Goal: Transaction & Acquisition: Purchase product/service

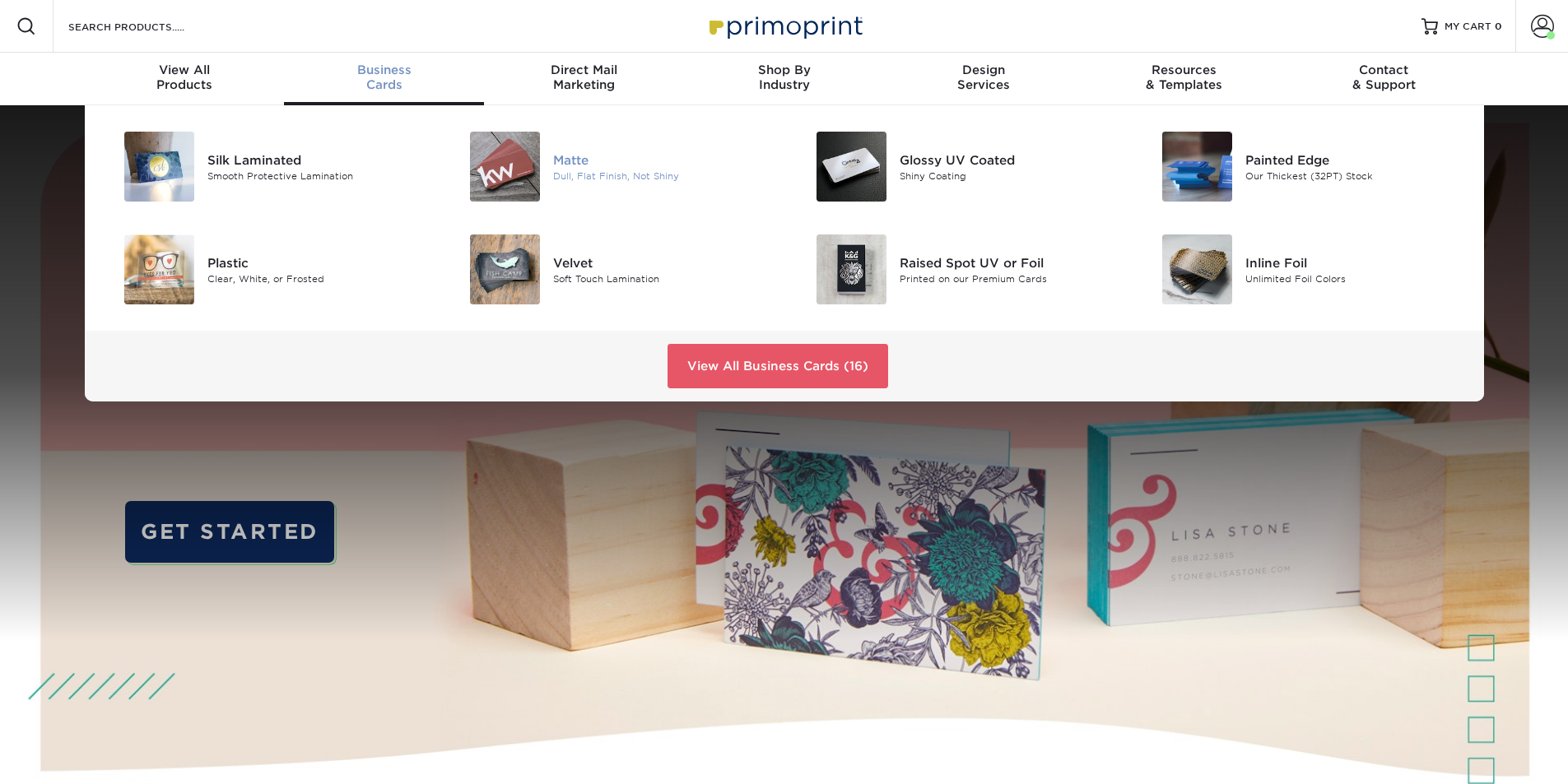
click at [621, 179] on div "Dull, Flat Finish, Not Shiny" at bounding box center [663, 175] width 218 height 14
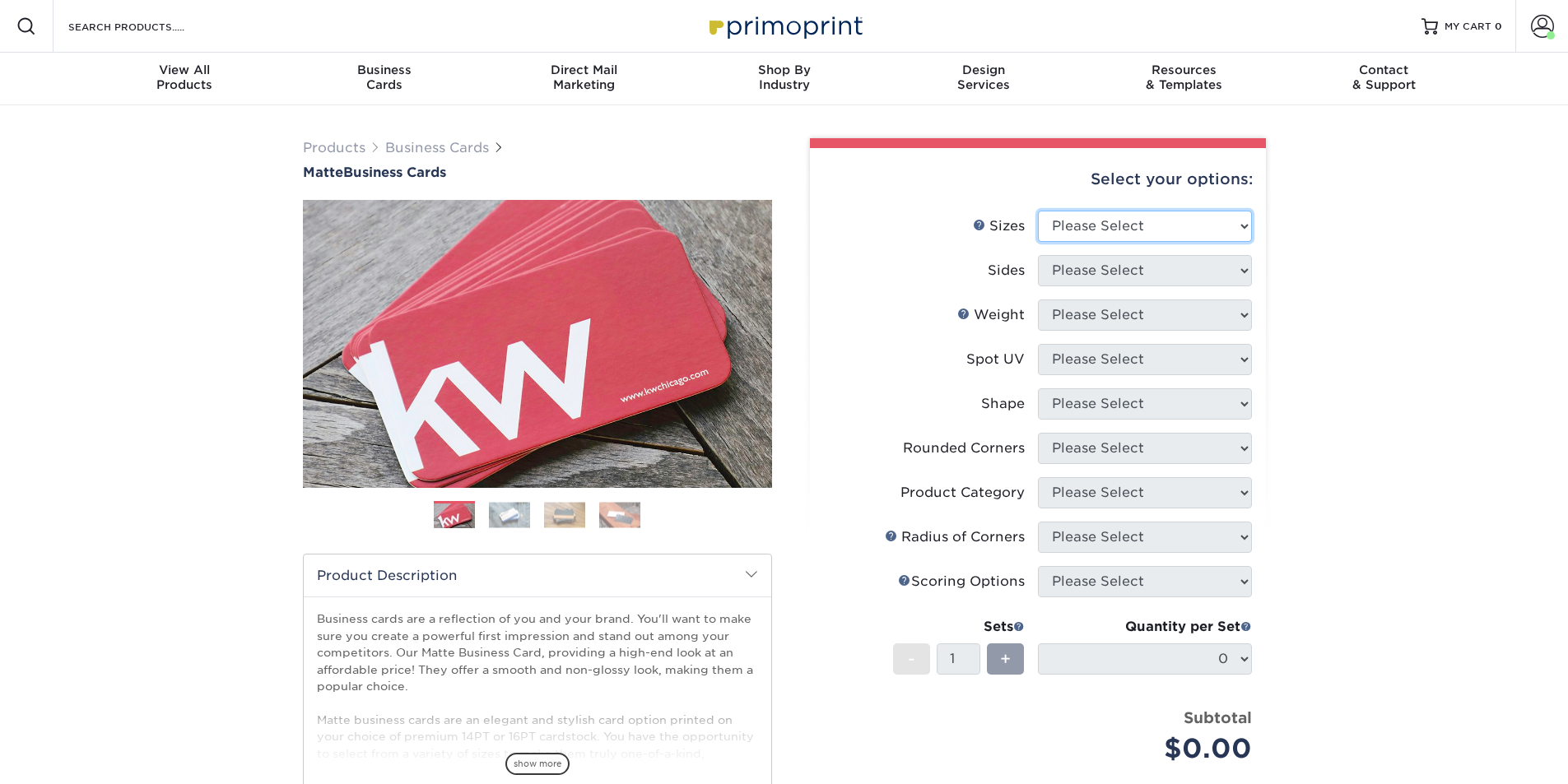
click at [1210, 225] on select "Please Select 1.5" x 3.5" - Mini 1.75" x 3.5" - Mini 2" x 2" - Square 2" x 3" -…" at bounding box center [1146, 226] width 214 height 31
select select "2.00x3.50"
click at [1038, 211] on select "Please Select 1.5" x 3.5" - Mini 1.75" x 3.5" - Mini 2" x 2" - Square 2" x 3" -…" at bounding box center [1146, 226] width 214 height 31
click at [1107, 267] on select "Please Select Print Both Sides Print Front Only" at bounding box center [1146, 270] width 214 height 31
select select "13abbda7-1d64-4f25-8bb2-c179b224825d"
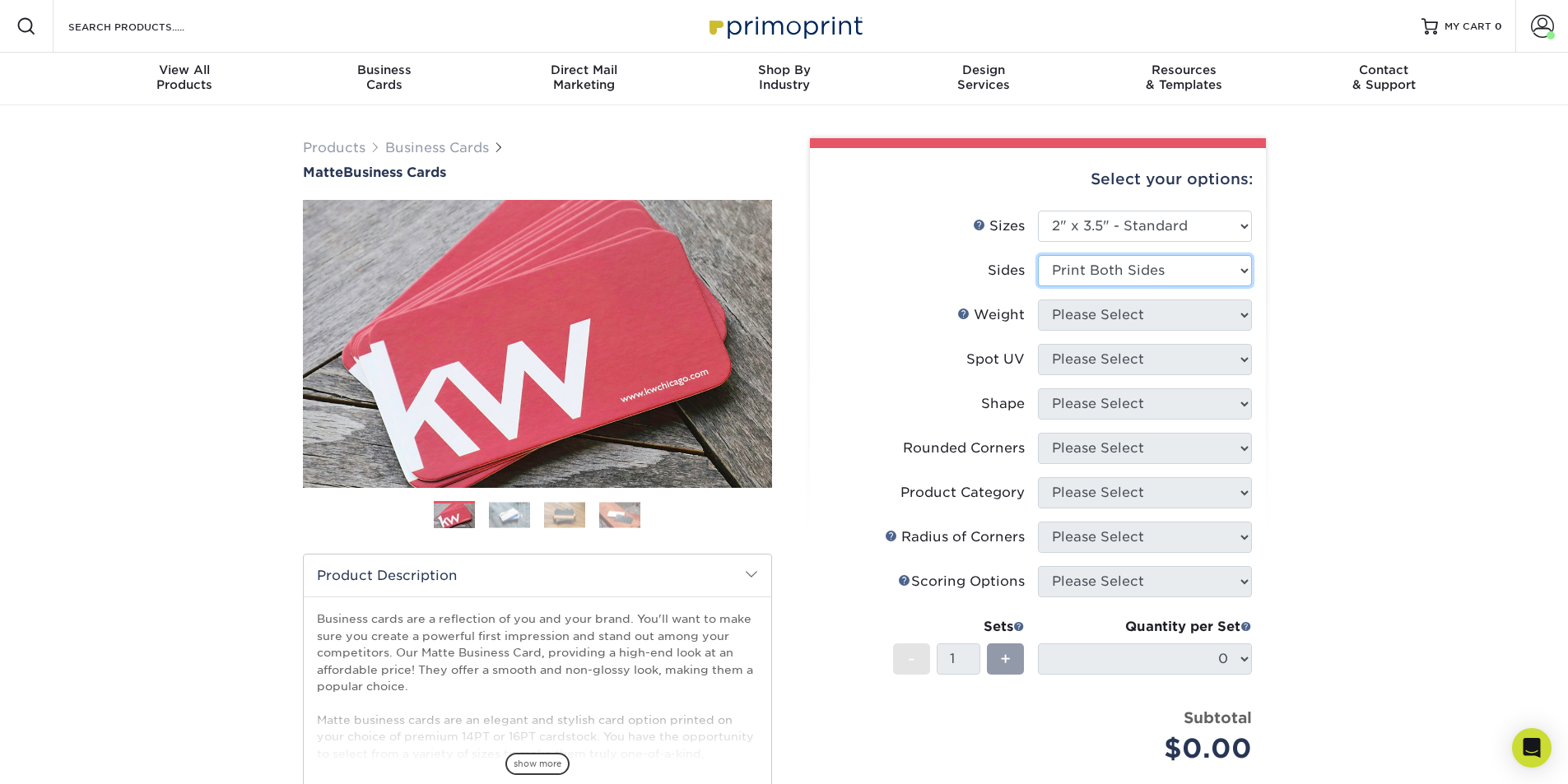
click at [1038, 255] on select "Please Select Print Both Sides Print Front Only" at bounding box center [1146, 270] width 214 height 31
click at [1106, 321] on select "Please Select 16PT 14PT" at bounding box center [1146, 315] width 214 height 31
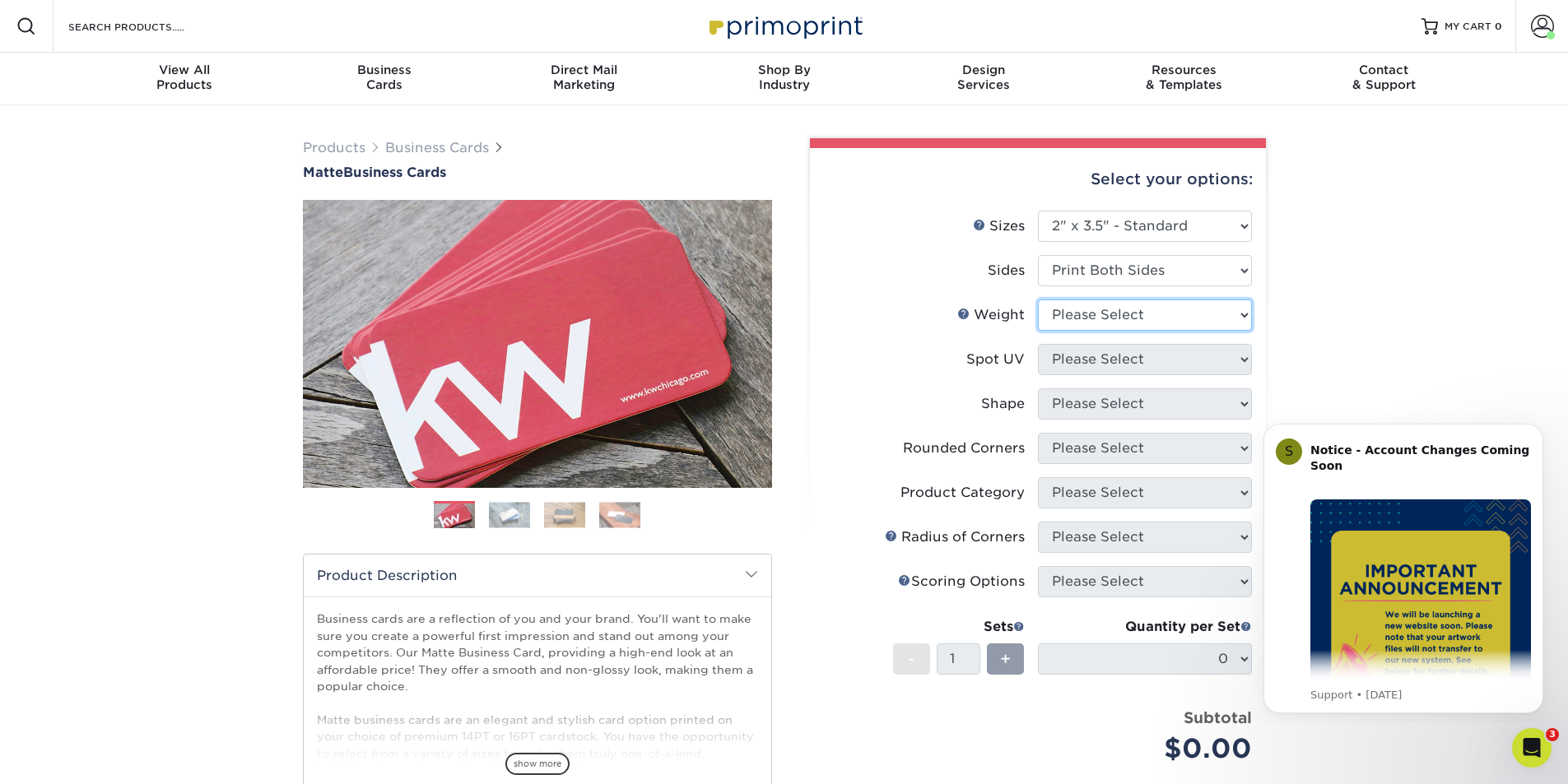
select select "16PT"
click at [1038, 299] on select "Please Select 16PT 14PT" at bounding box center [1146, 315] width 214 height 31
click at [1101, 362] on select "Please Select No Spot UV Front and Back (Both Sides) Front Only Back Only" at bounding box center [1146, 359] width 214 height 31
select select "3"
click at [1038, 343] on select "Please Select No Spot UV Front and Back (Both Sides) Front Only Back Only" at bounding box center [1146, 359] width 214 height 31
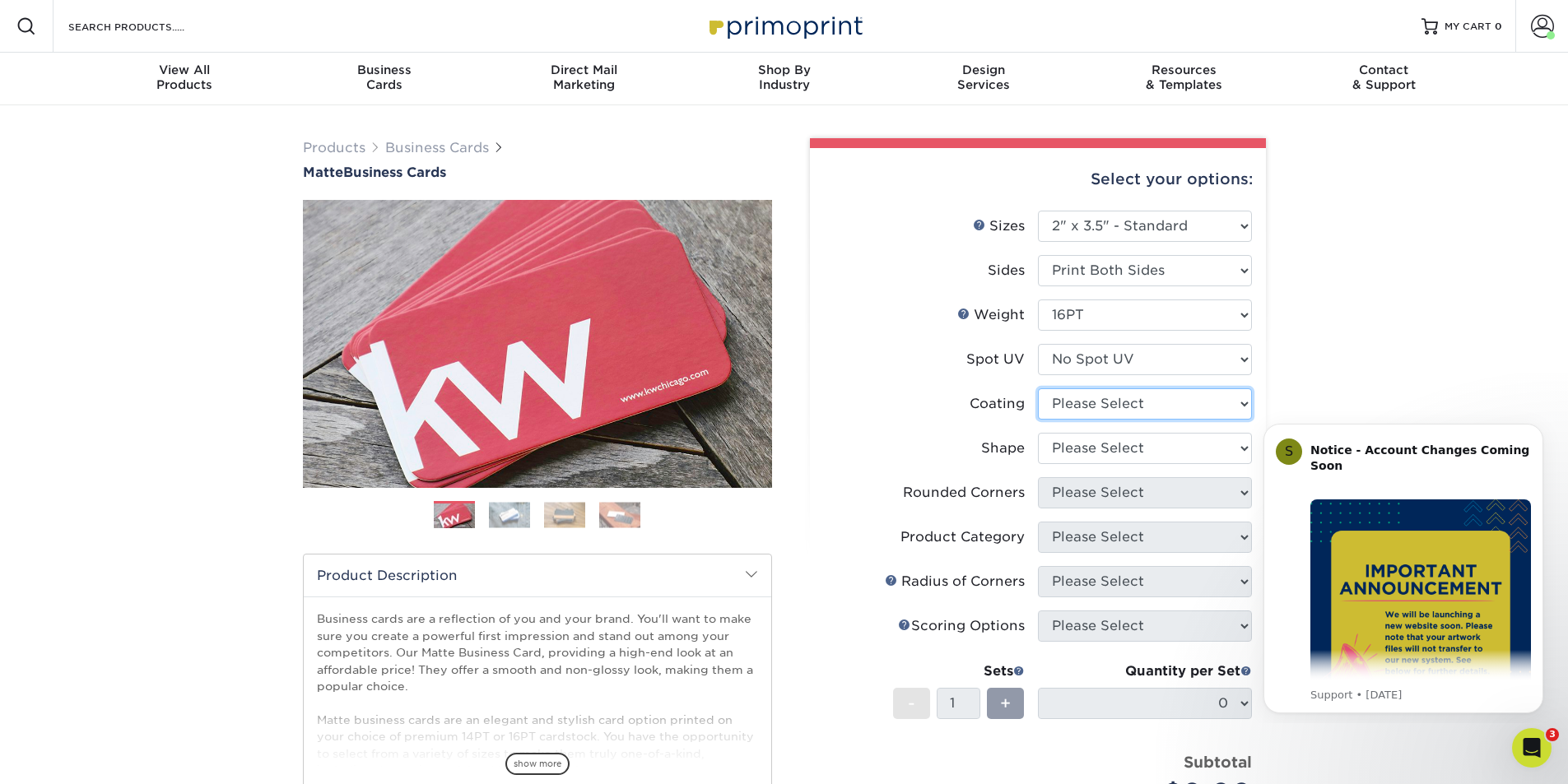
click at [1095, 405] on select at bounding box center [1146, 404] width 214 height 31
select select "121bb7b5-3b4d-429f-bd8d-bbf80e953313"
click at [1038, 388] on select at bounding box center [1146, 404] width 214 height 31
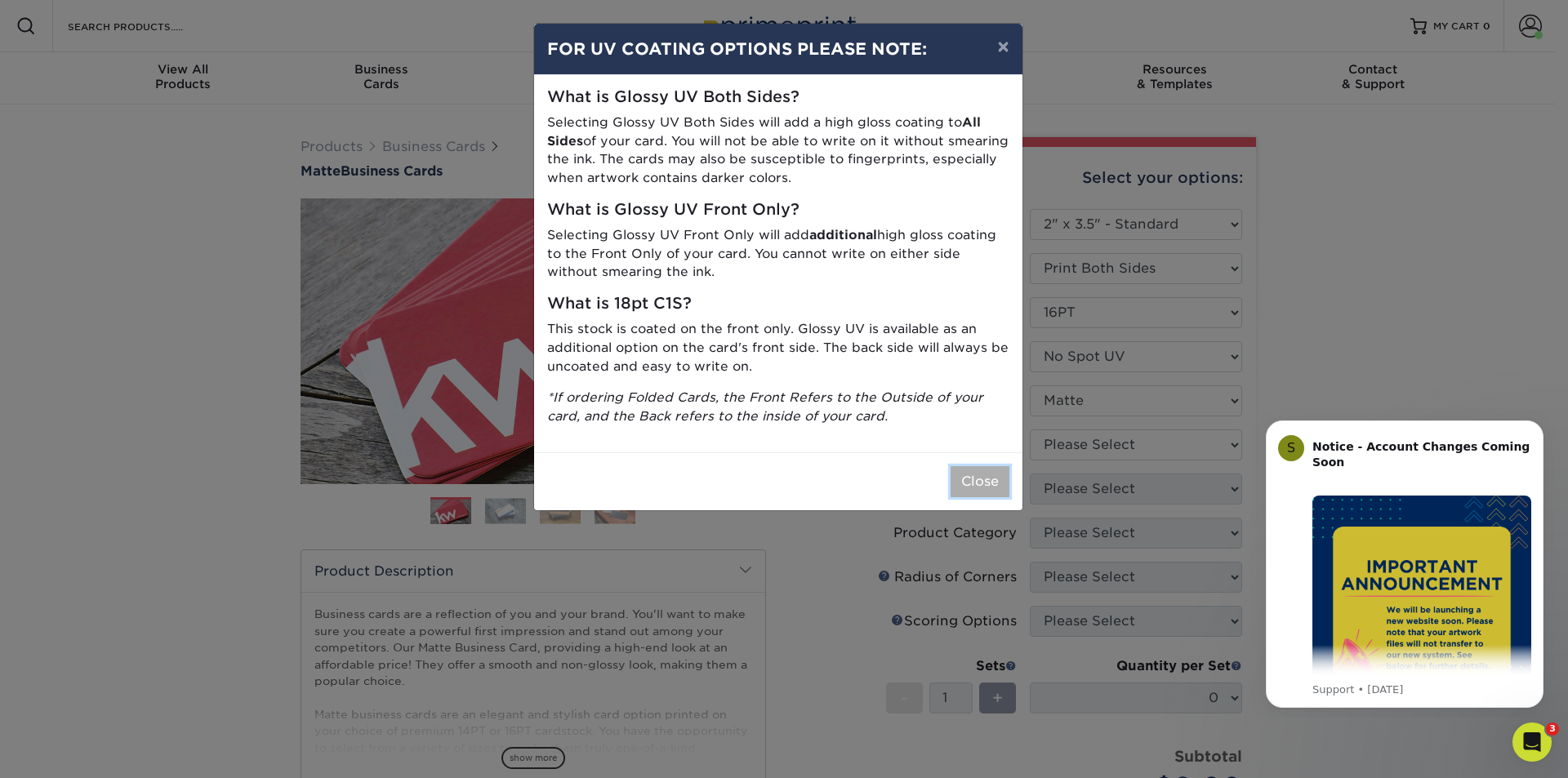
click at [987, 493] on button "Close" at bounding box center [980, 482] width 59 height 31
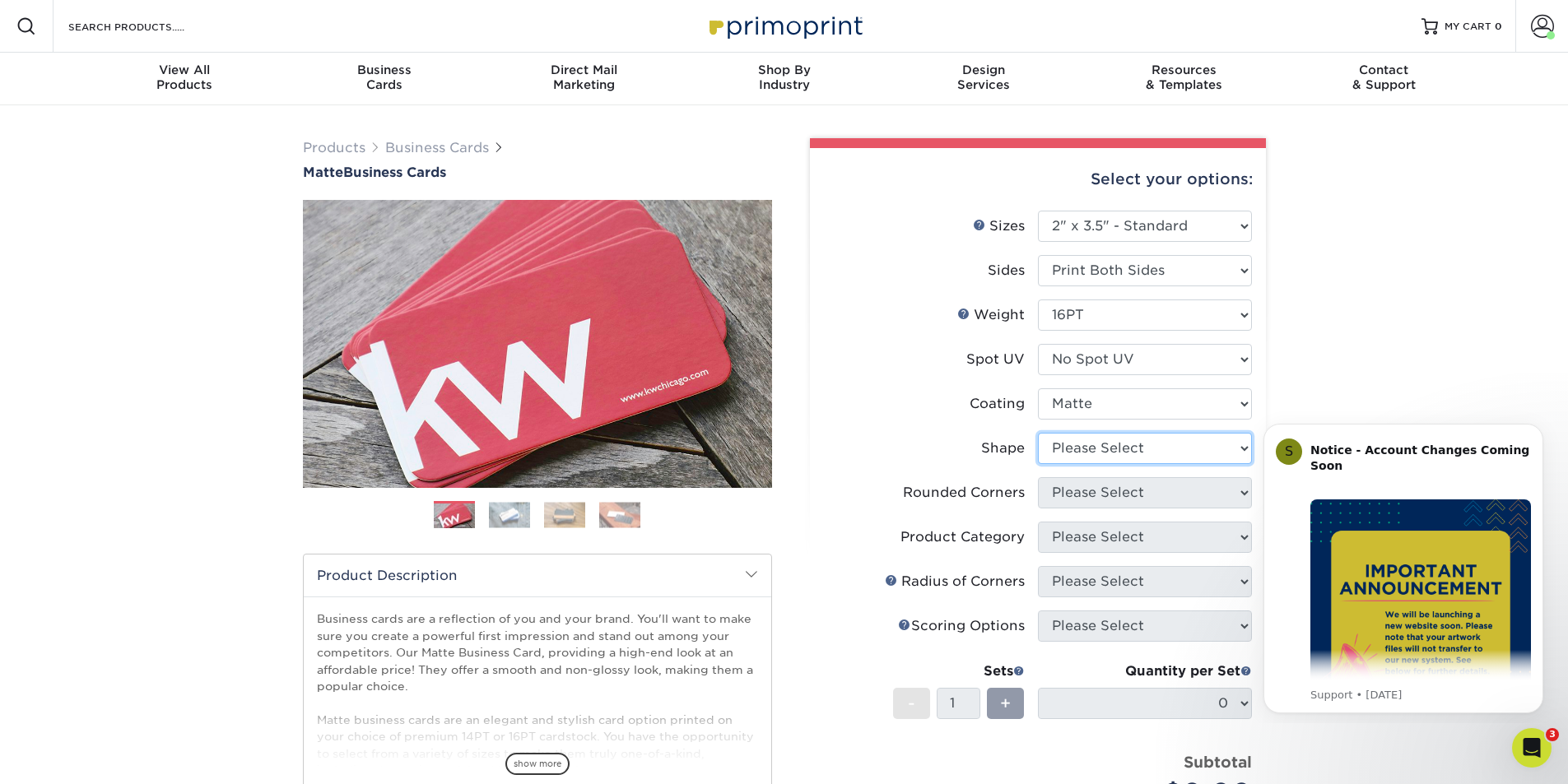
click at [1087, 463] on select "Please Select Standard Oval" at bounding box center [1146, 448] width 214 height 31
select select "standard"
click at [1038, 432] on select "Please Select Standard Oval" at bounding box center [1146, 448] width 214 height 31
click at [1089, 491] on select "Please Select Yes - Round 2 Corners Yes - Round 4 Corners No" at bounding box center [1146, 493] width 214 height 31
select select "7672df9e-0e0a-464d-8e1f-920c575e4da3"
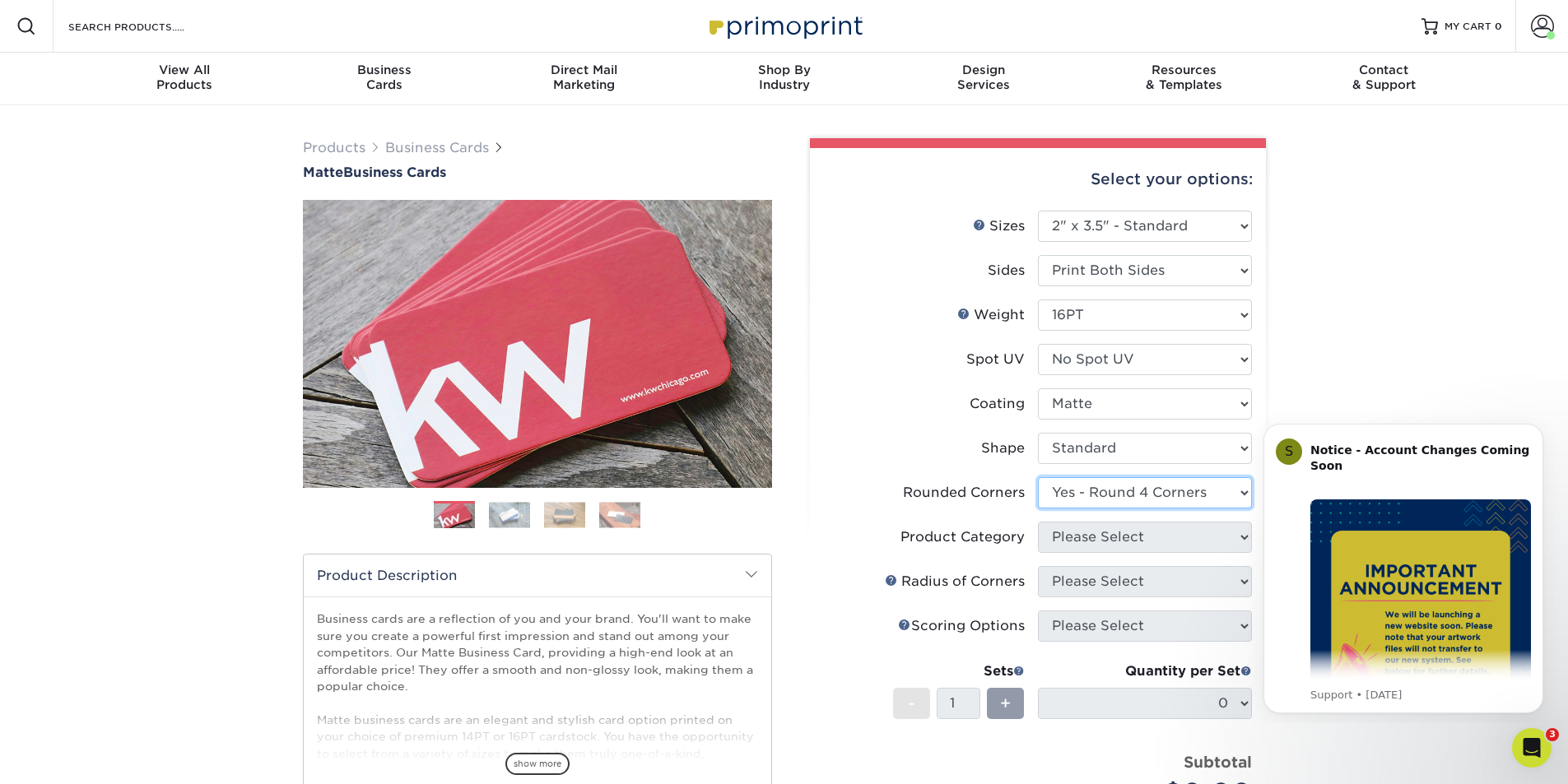
click at [1038, 477] on select "Please Select Yes - Round 2 Corners Yes - Round 4 Corners No" at bounding box center [1146, 493] width 214 height 31
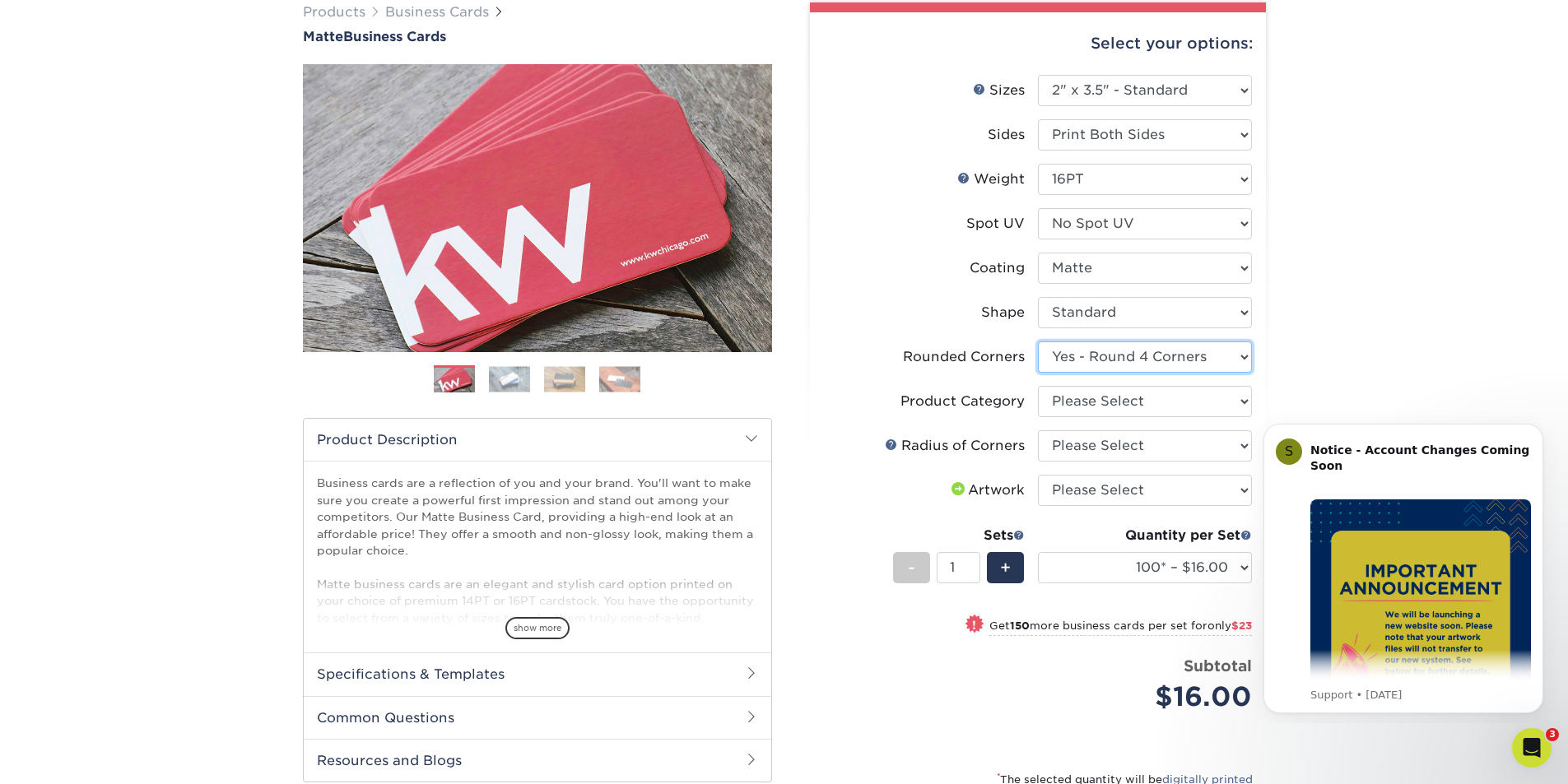
scroll to position [165, 0]
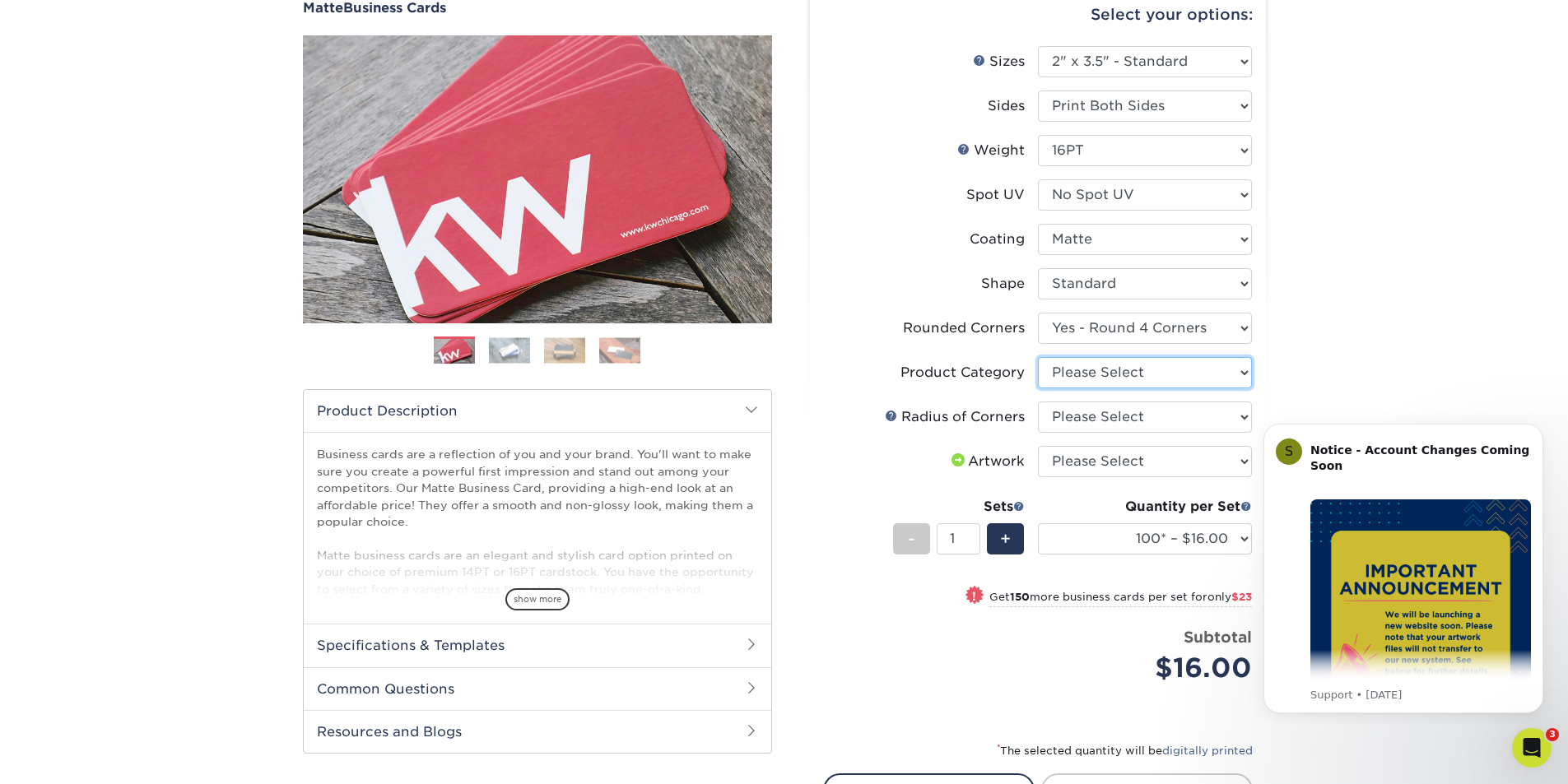
click at [1069, 377] on select "Please Select Business Cards" at bounding box center [1146, 373] width 214 height 31
select select "3b5148f1-0588-4f88-a218-97bcfdce65c1"
click at [1038, 357] on select "Please Select Business Cards" at bounding box center [1146, 373] width 214 height 31
click at [1080, 419] on select "Please Select Rounded 1/8" Rounded 1/4"" at bounding box center [1146, 417] width 214 height 31
select select "479fbfe7-6a0c-4895-8c9a-81739b7486c9"
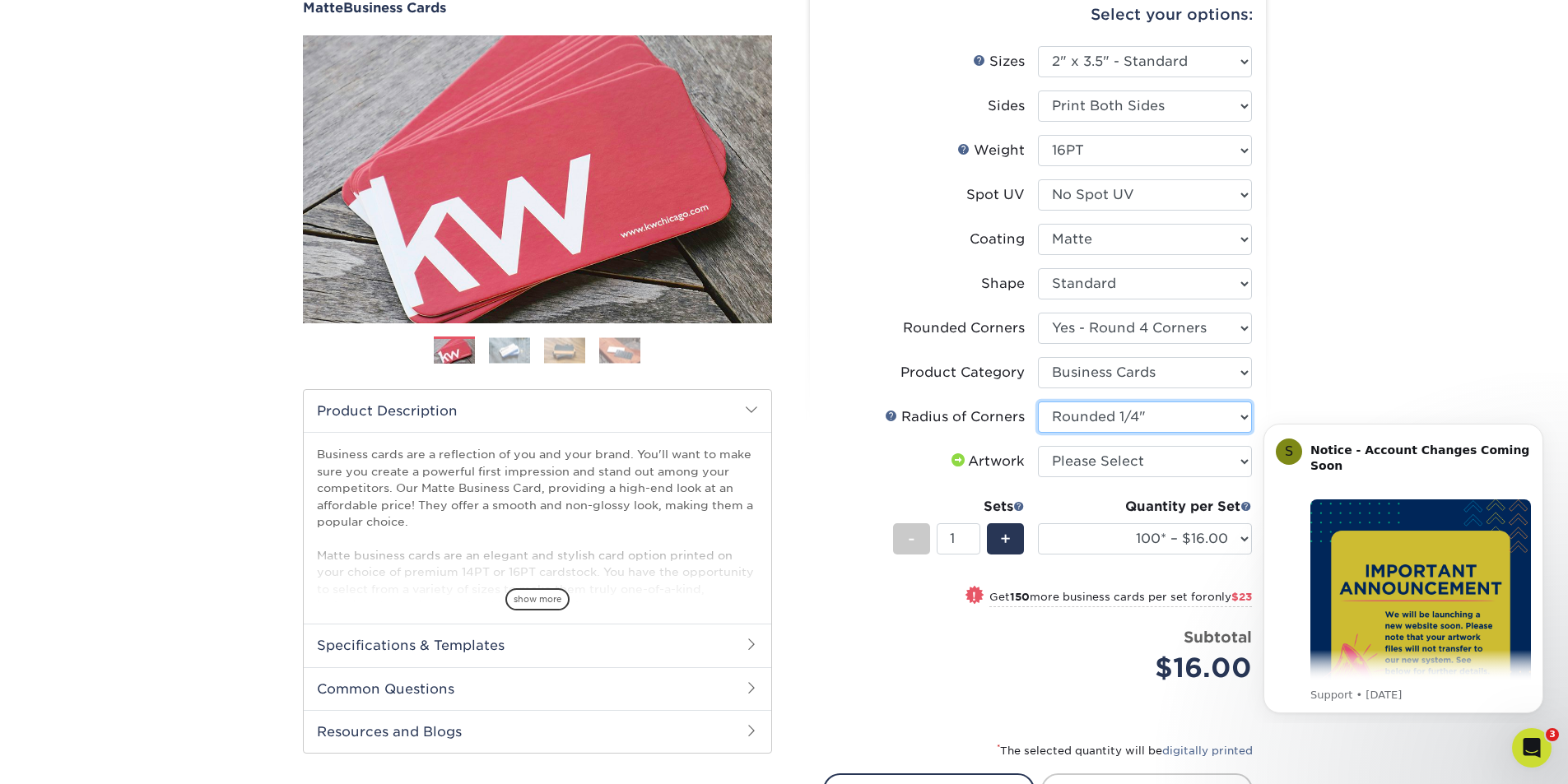
click at [1038, 401] on select "Please Select Rounded 1/8" Rounded 1/4"" at bounding box center [1146, 417] width 214 height 31
click at [1084, 465] on select "Please Select I will upload files I need a design - $100" at bounding box center [1146, 462] width 214 height 31
select select "upload"
click at [1038, 446] on select "Please Select I will upload files I need a design - $100" at bounding box center [1146, 462] width 214 height 31
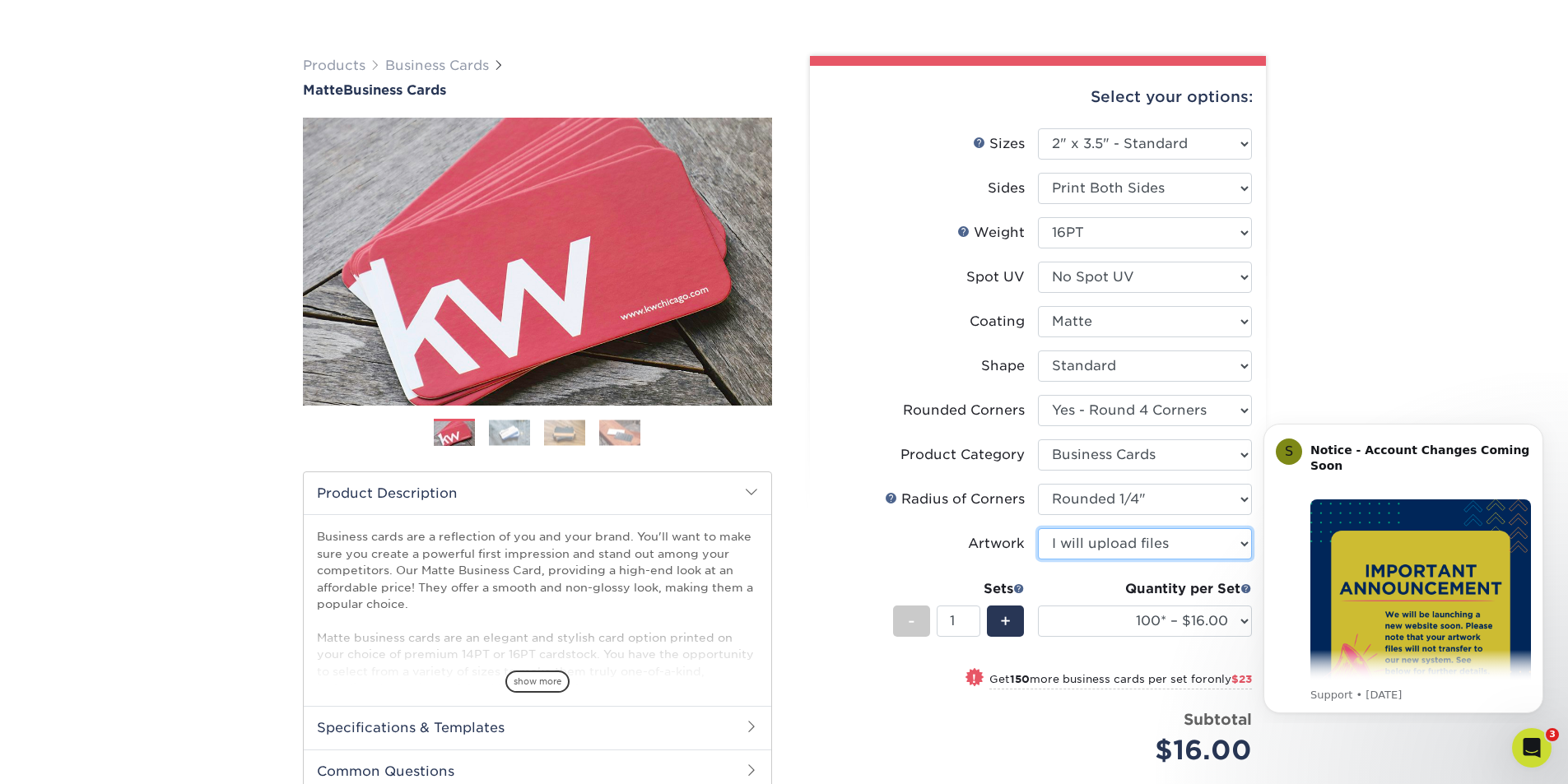
scroll to position [329, 0]
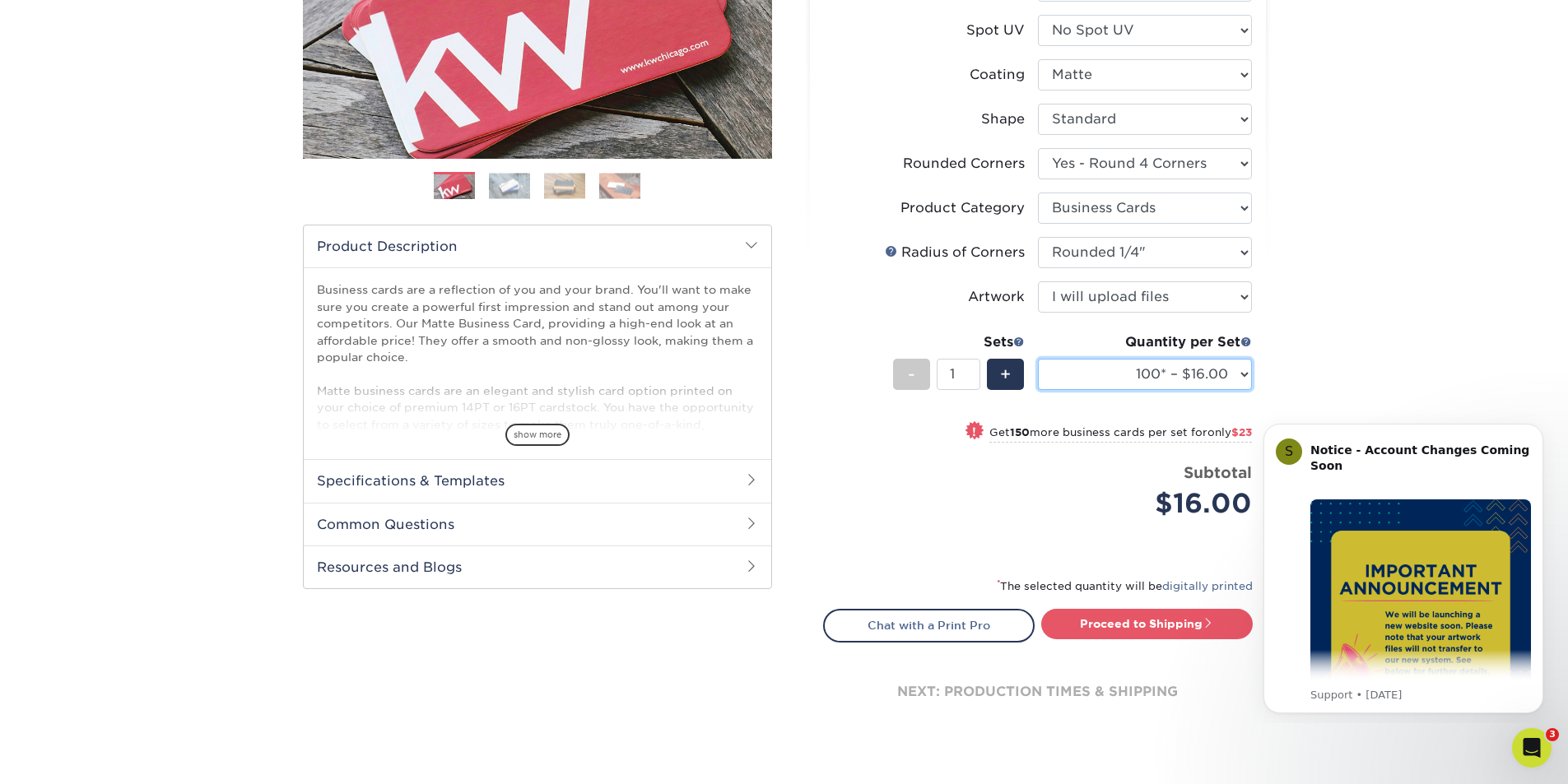
click at [1104, 383] on select "100* – $16.00 250* – $39.00 500 – $77.00 1000 – $94.00 2500 – $173.00 5000 – $2…" at bounding box center [1146, 375] width 214 height 31
select select "250* – $39.00"
click at [1038, 359] on select "100* – $16.00 250* – $39.00 500 – $77.00 1000 – $94.00 2500 – $173.00 5000 – $2…" at bounding box center [1146, 375] width 214 height 31
click at [1124, 618] on link "Proceed to Shipping" at bounding box center [1146, 624] width 212 height 29
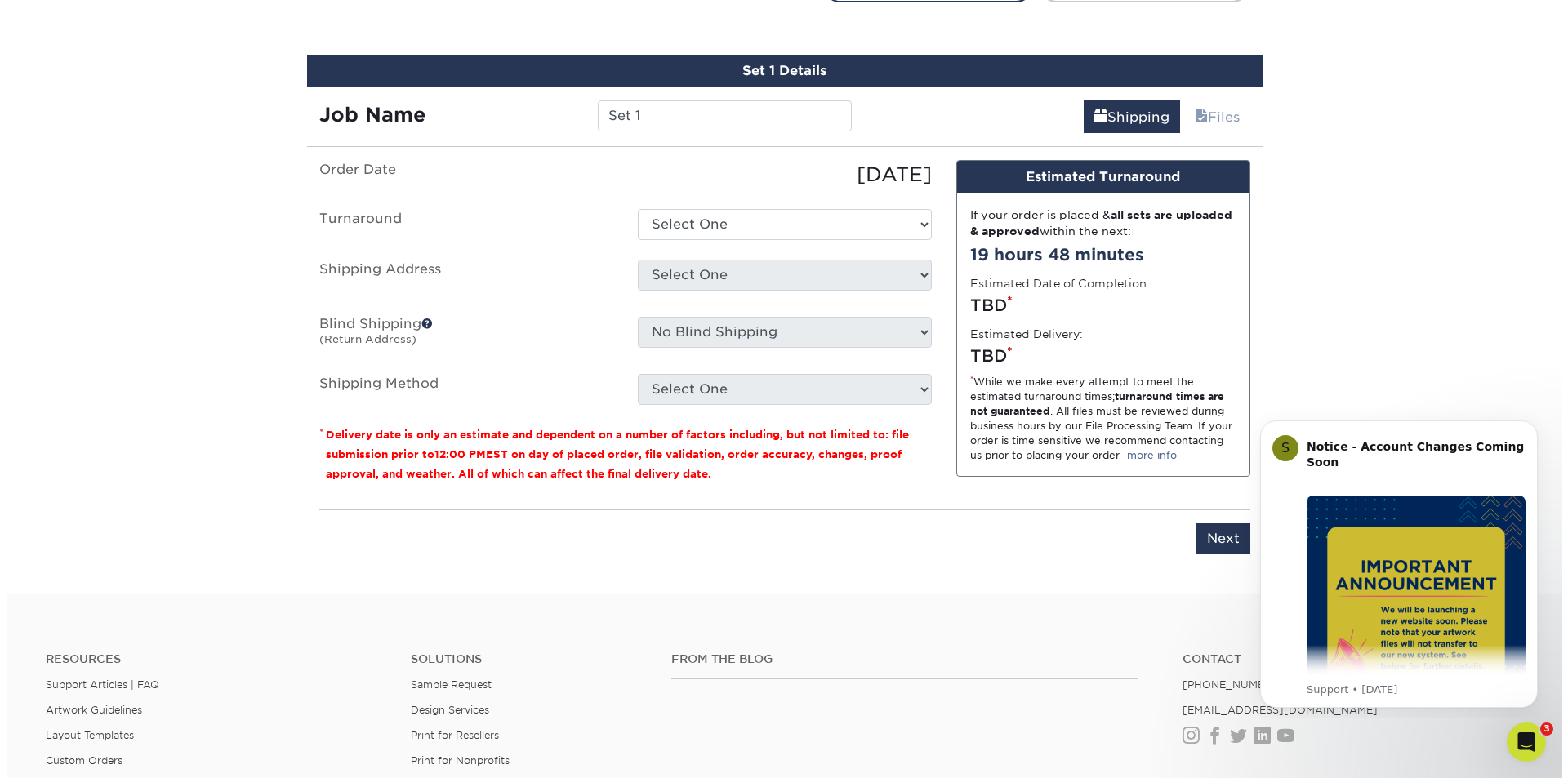
scroll to position [975, 0]
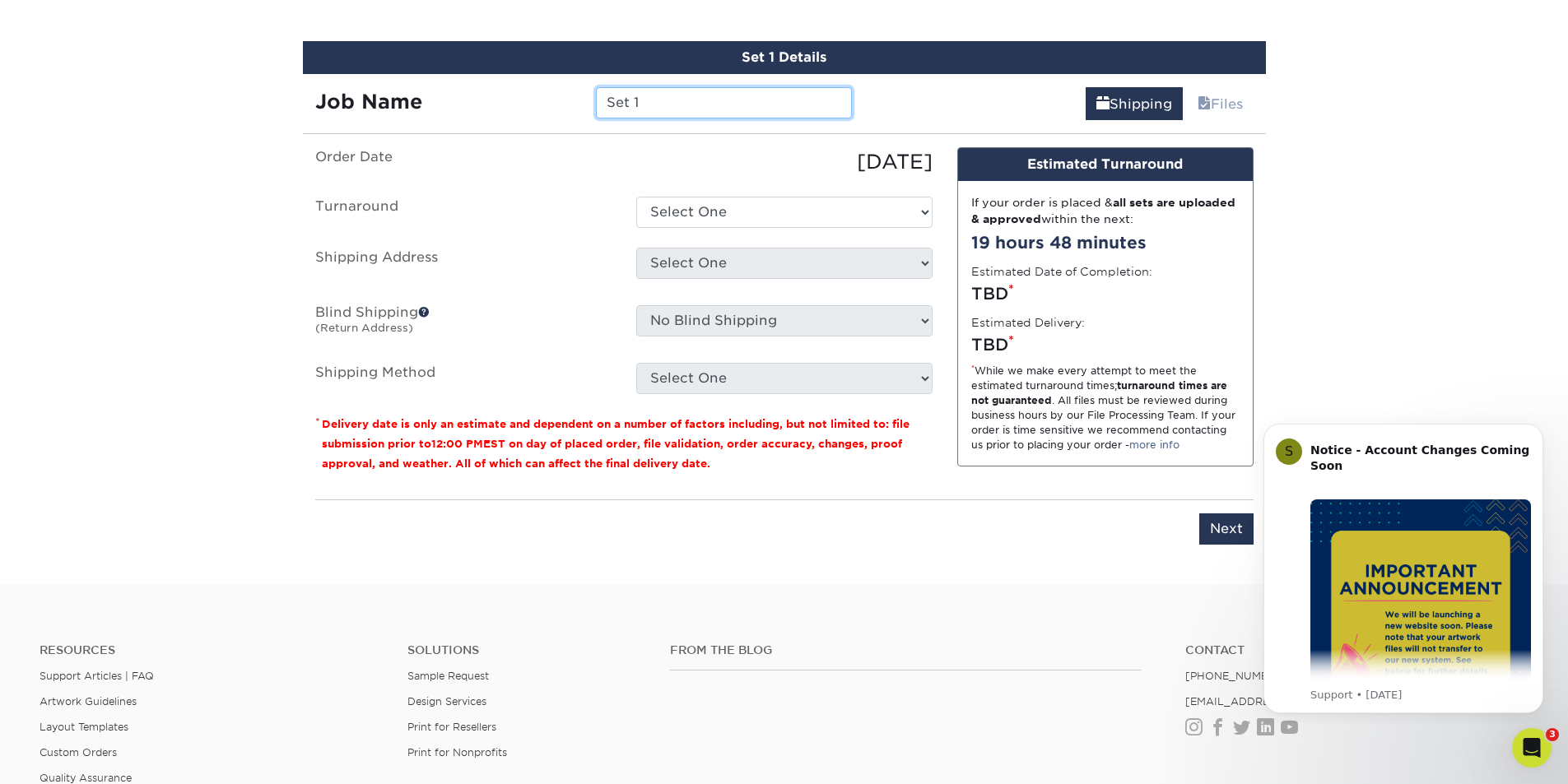
click at [702, 93] on input "Set 1" at bounding box center [723, 103] width 256 height 31
paste input "[PERSON_NAME]"
type input "[PERSON_NAME]- Canopy"
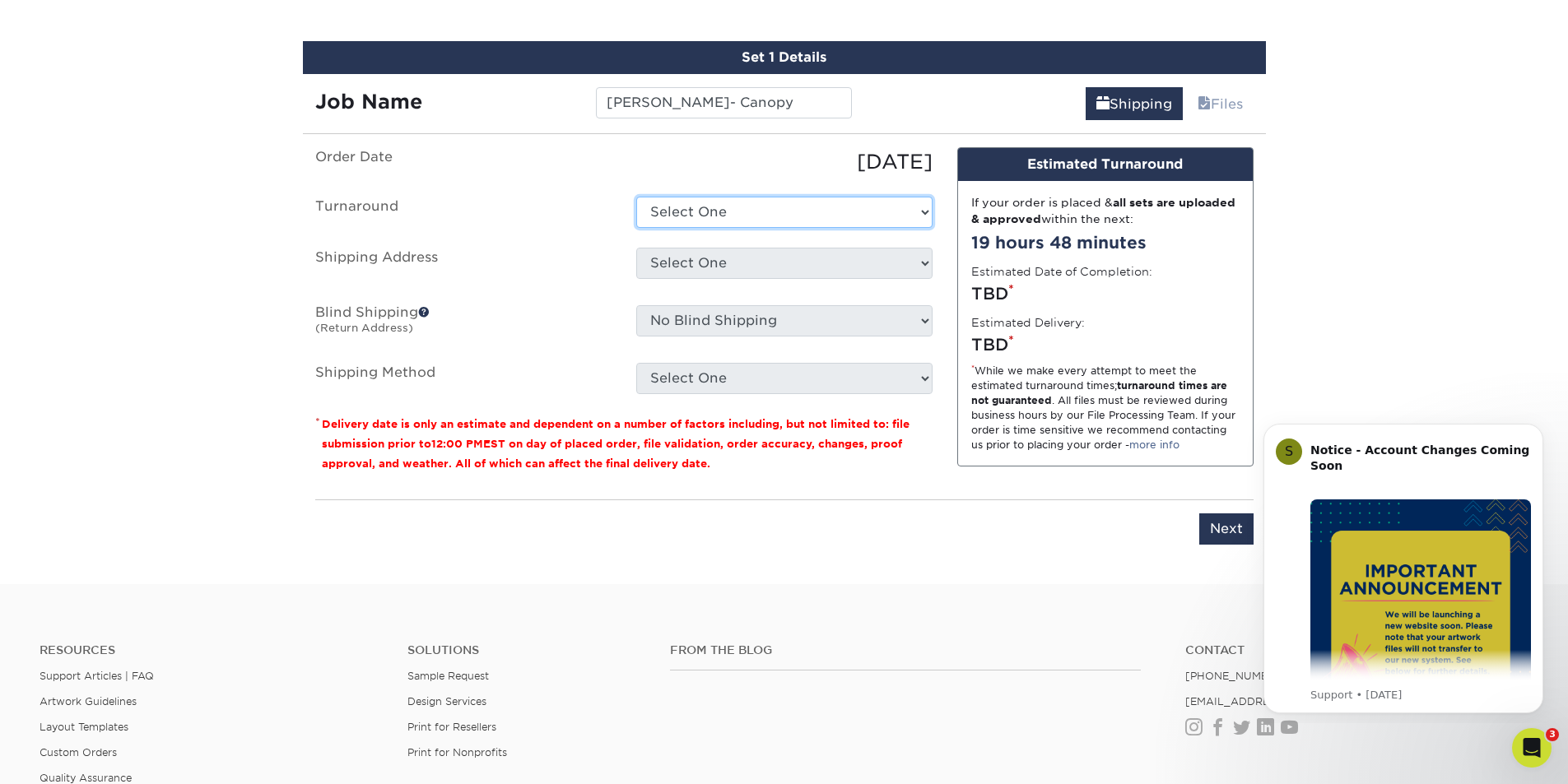
click at [696, 223] on select "Select One 2-4 Business Days 2 Day Next Business Day" at bounding box center [784, 212] width 296 height 31
select select "823306c4-fca3-4eef-b9dc-f915865d50ea"
click at [636, 197] on select "Select One 2-4 Business Days 2 Day Next Business Day" at bounding box center [784, 212] width 296 height 31
click at [694, 267] on select "Select One ABS [PERSON_NAME] AccessPoint Office AGA [PERSON_NAME] AGA [PERSON_N…" at bounding box center [784, 263] width 296 height 31
select select "newaddress"
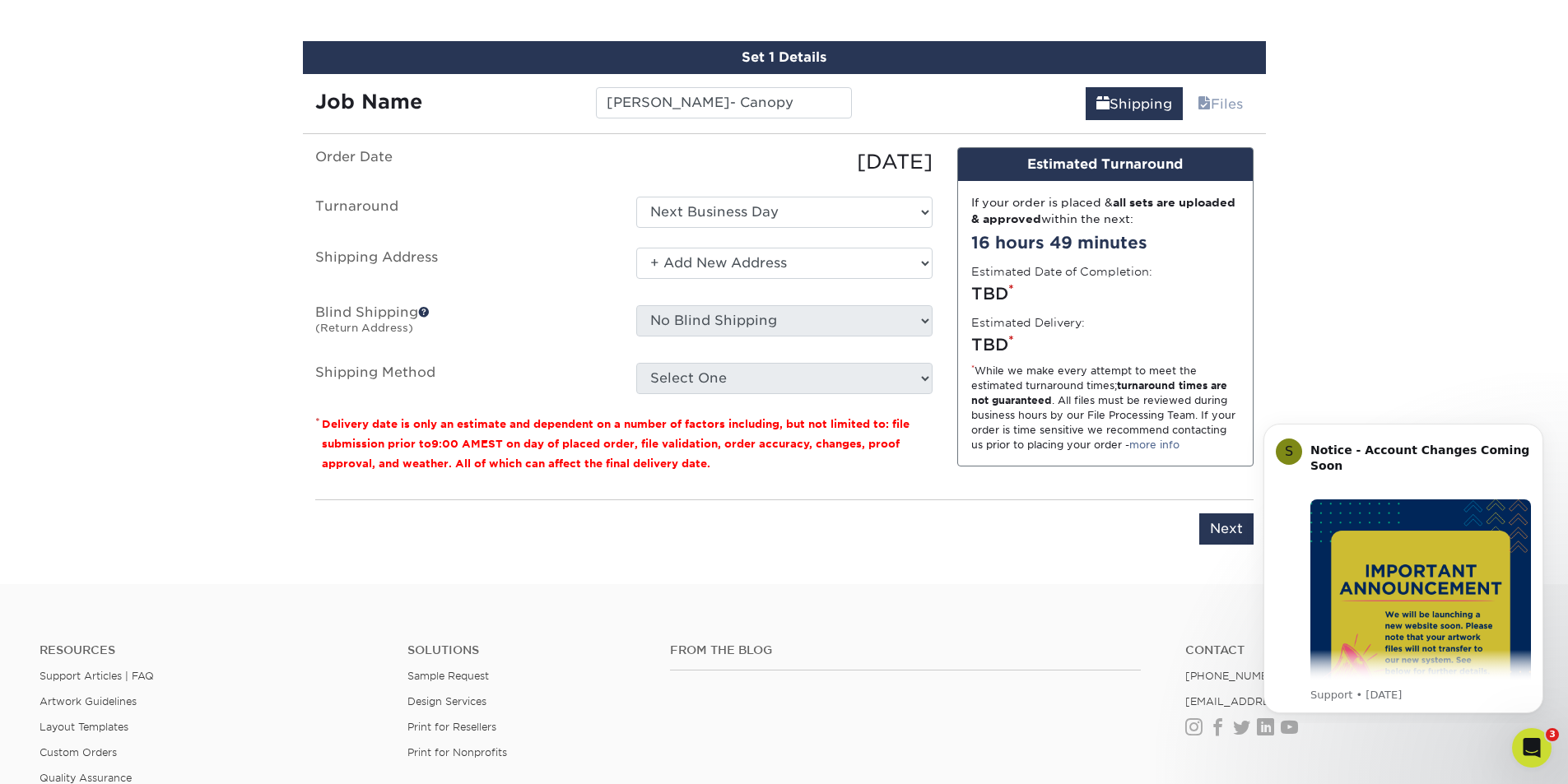
click at [636, 247] on select "Select One ABS [PERSON_NAME] AccessPoint Office AGA [PERSON_NAME] AGA [PERSON_N…" at bounding box center [784, 263] width 296 height 31
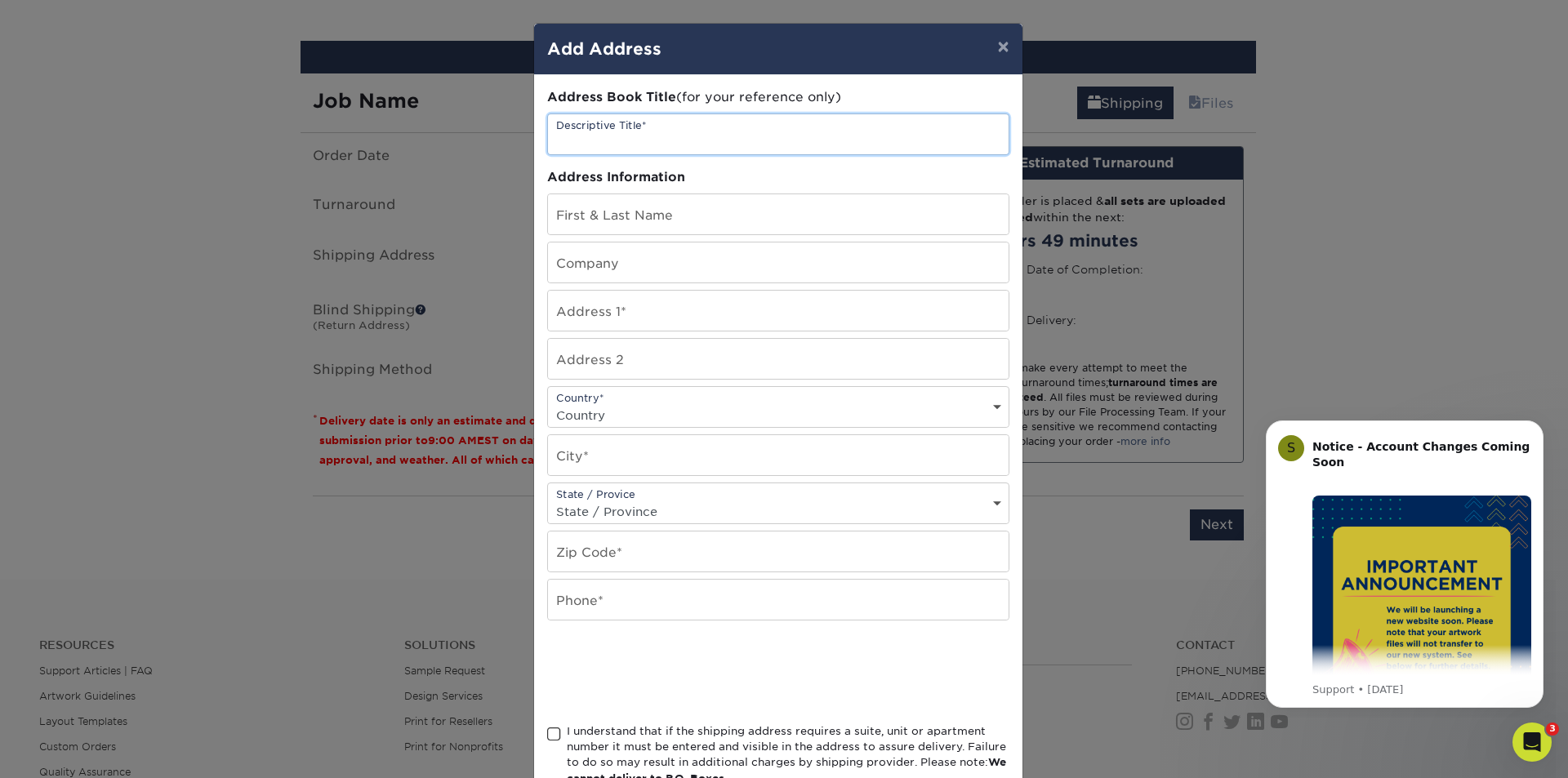
click at [621, 125] on input "text" at bounding box center [778, 135] width 461 height 40
type input "C"
type input "I"
type input "[PERSON_NAME] Office"
click at [618, 213] on input "text" at bounding box center [778, 214] width 461 height 40
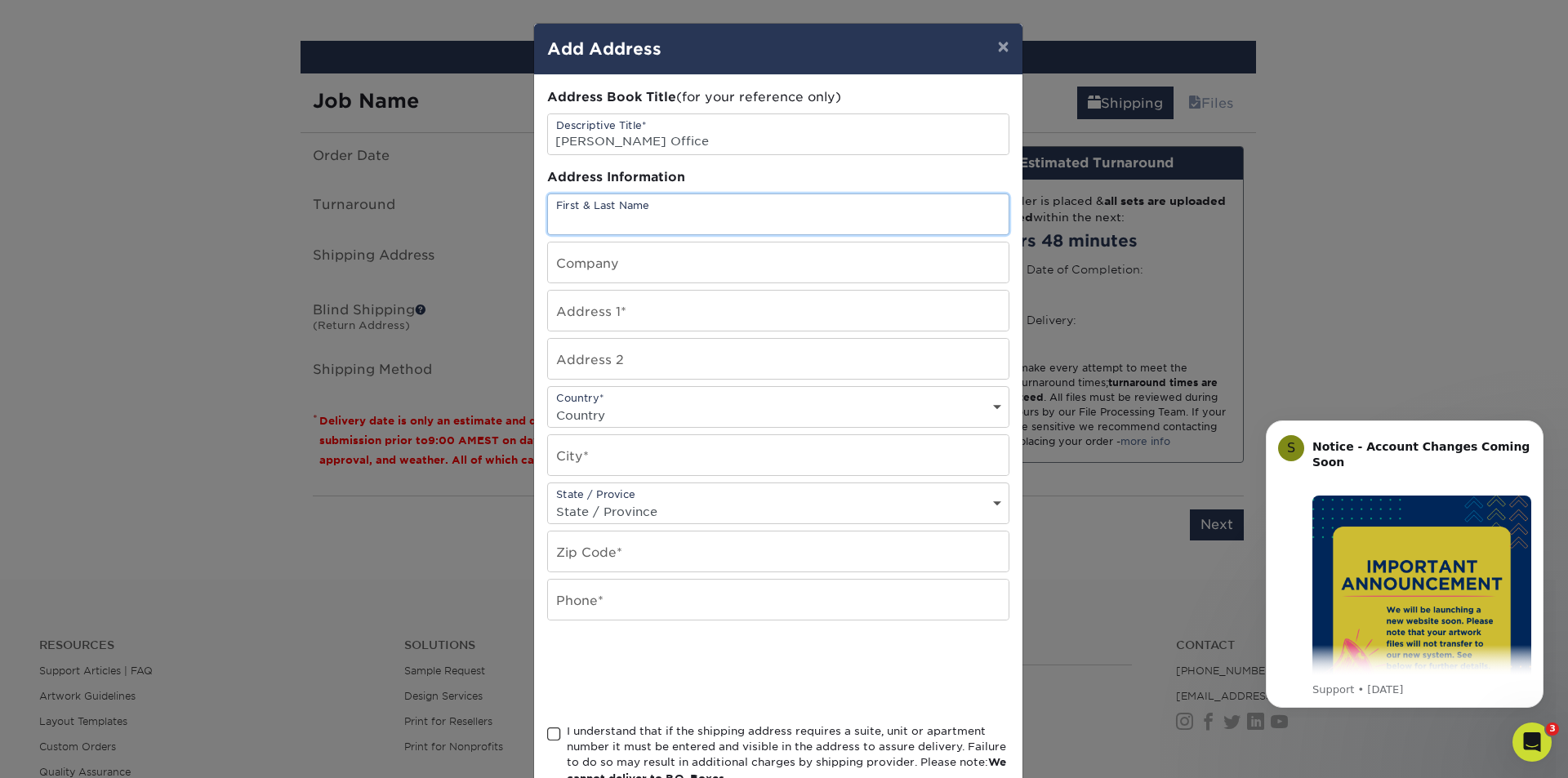
paste input "[PERSON_NAME]"
type input "[PERSON_NAME]"
click at [609, 257] on input "text" at bounding box center [778, 263] width 461 height 40
type input "Canopy"
click at [623, 314] on input "text" at bounding box center [778, 311] width 461 height 40
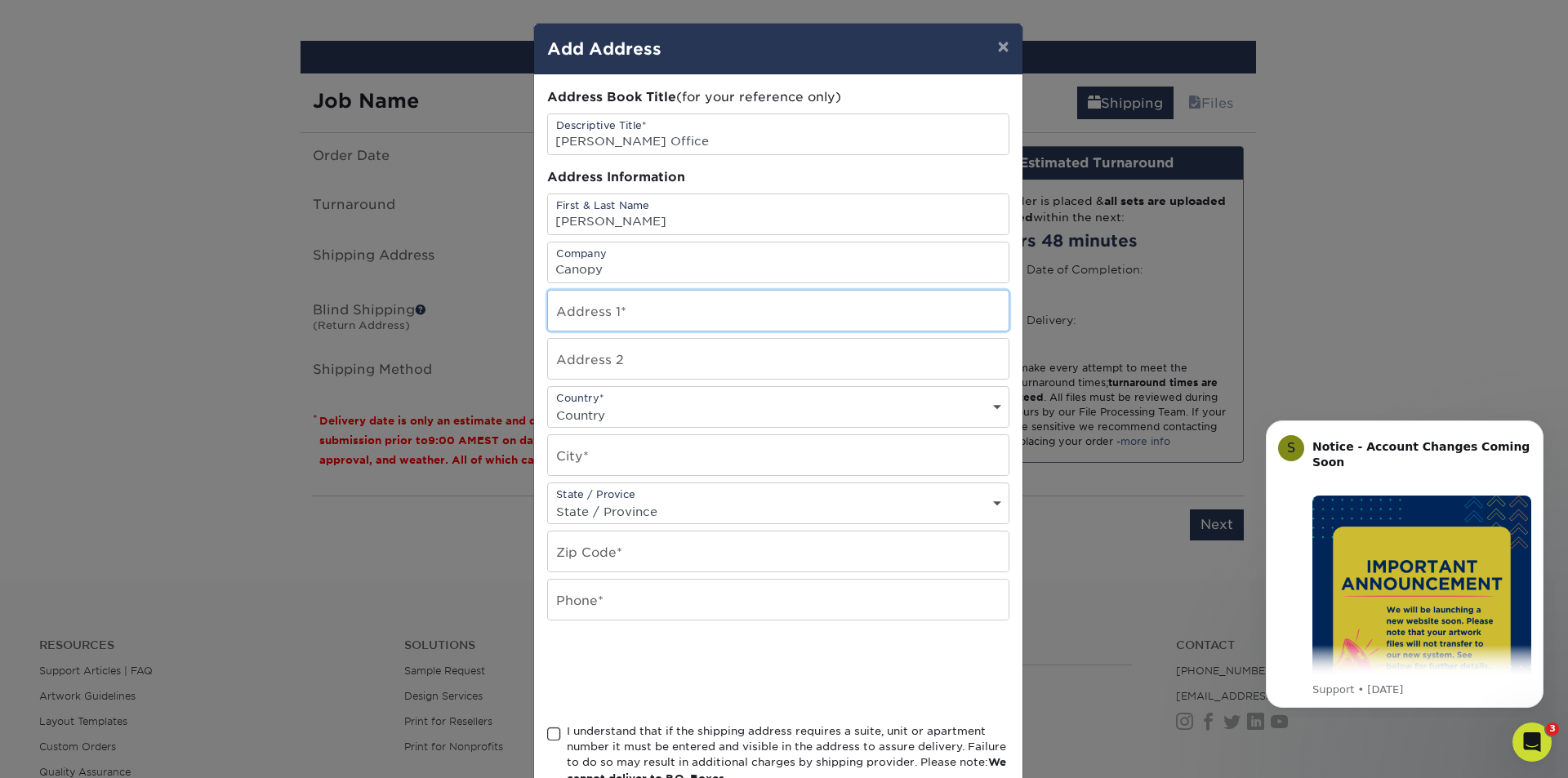
click at [585, 295] on input "text" at bounding box center [778, 311] width 461 height 40
paste input "[GEOGRAPHIC_DATA]"
type input "[GEOGRAPHIC_DATA]"
click at [583, 397] on div "Country* Country [GEOGRAPHIC_DATA] [GEOGRAPHIC_DATA] --------------------------…" at bounding box center [778, 407] width 462 height 42
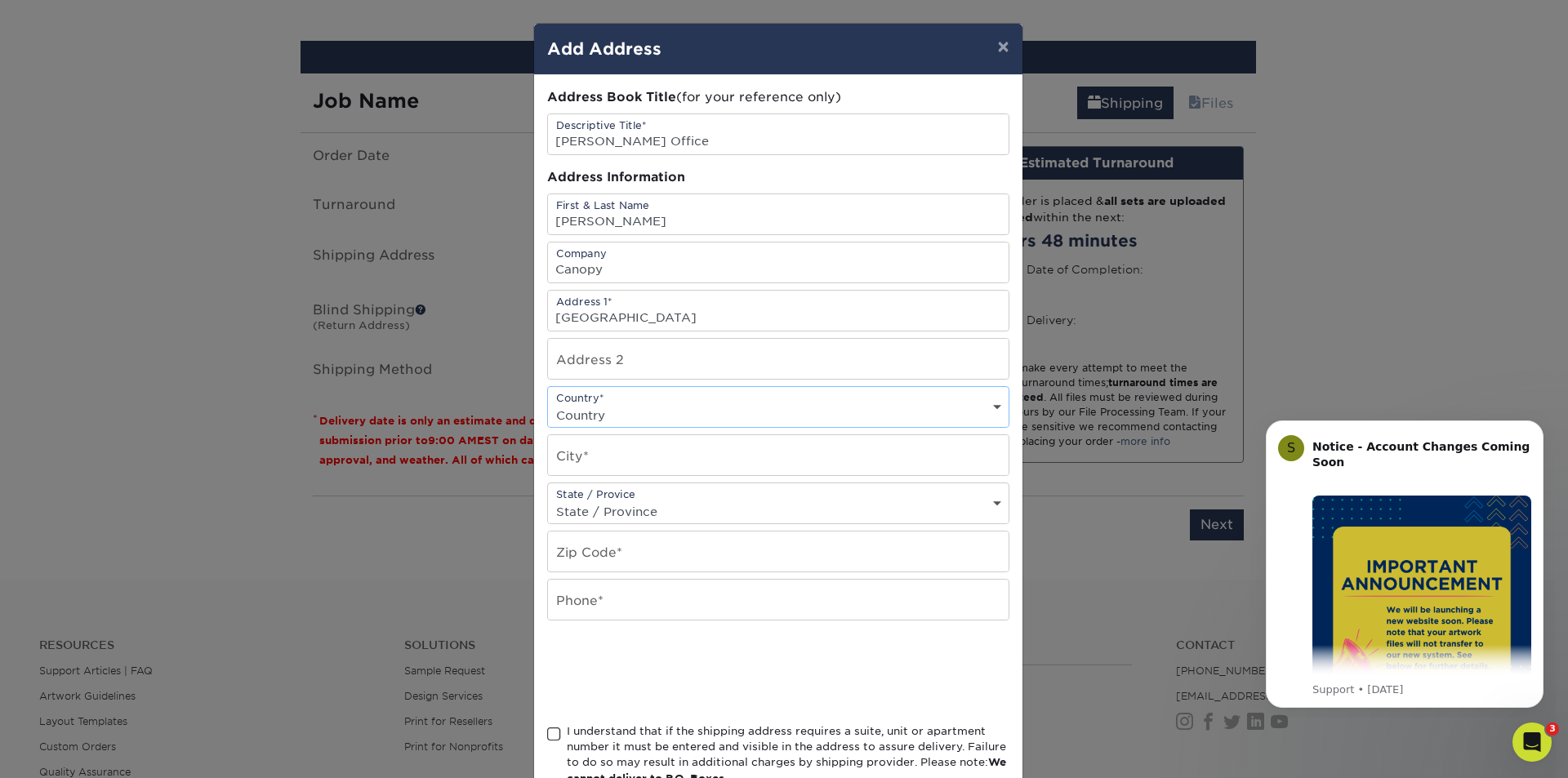
click at [589, 415] on select "Country [GEOGRAPHIC_DATA] [GEOGRAPHIC_DATA] ----------------------------- [GEOG…" at bounding box center [778, 415] width 461 height 24
select select "US"
click at [548, 404] on select "Country [GEOGRAPHIC_DATA] [GEOGRAPHIC_DATA] ----------------------------- [GEOG…" at bounding box center [778, 415] width 461 height 24
click at [694, 465] on input "text" at bounding box center [778, 455] width 461 height 40
click at [643, 304] on input "[GEOGRAPHIC_DATA]" at bounding box center [778, 311] width 461 height 40
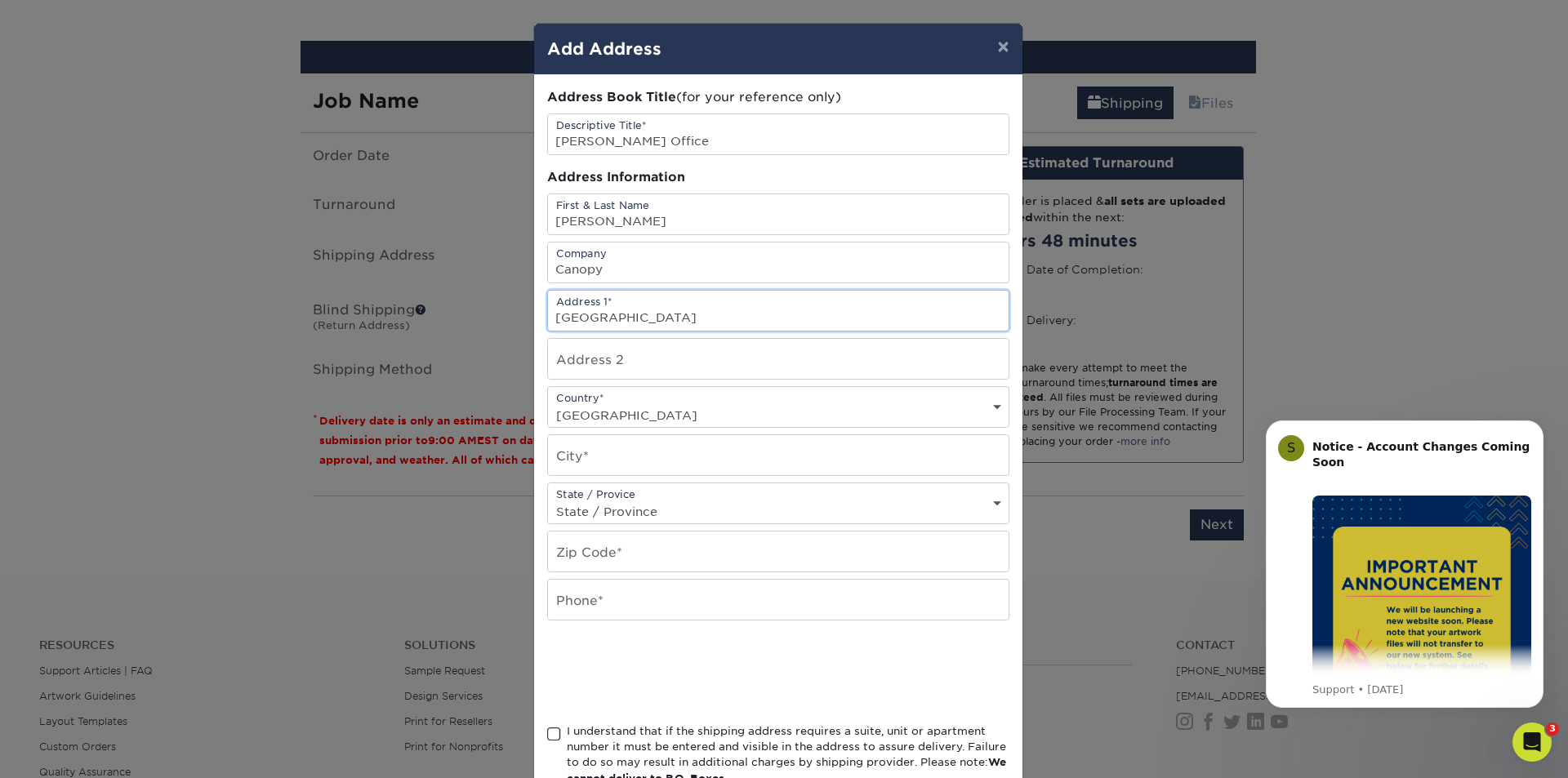
click at [643, 304] on input "[GEOGRAPHIC_DATA]" at bounding box center [778, 311] width 461 height 40
paste input "9851"
type input "[STREET_ADDRESS]"
click at [594, 450] on input "text" at bounding box center [778, 455] width 461 height 40
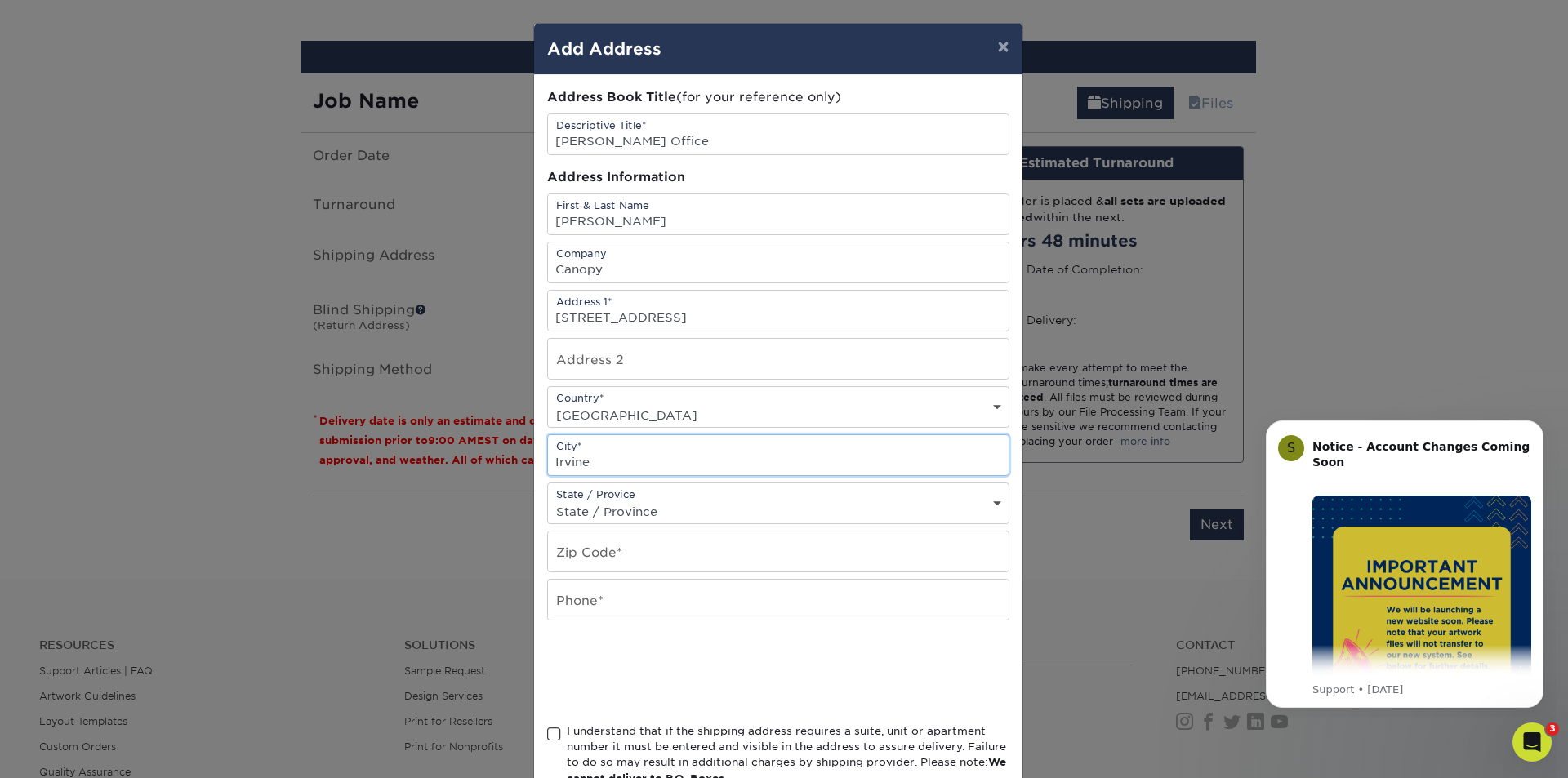
type input "Irvine"
click at [632, 404] on select "Country [GEOGRAPHIC_DATA] [GEOGRAPHIC_DATA] ----------------------------- [GEOG…" at bounding box center [778, 415] width 461 height 24
click at [640, 510] on select "State / Province [US_STATE] [US_STATE] [US_STATE] [US_STATE] [US_STATE] [US_STA…" at bounding box center [778, 512] width 461 height 24
select select "CA"
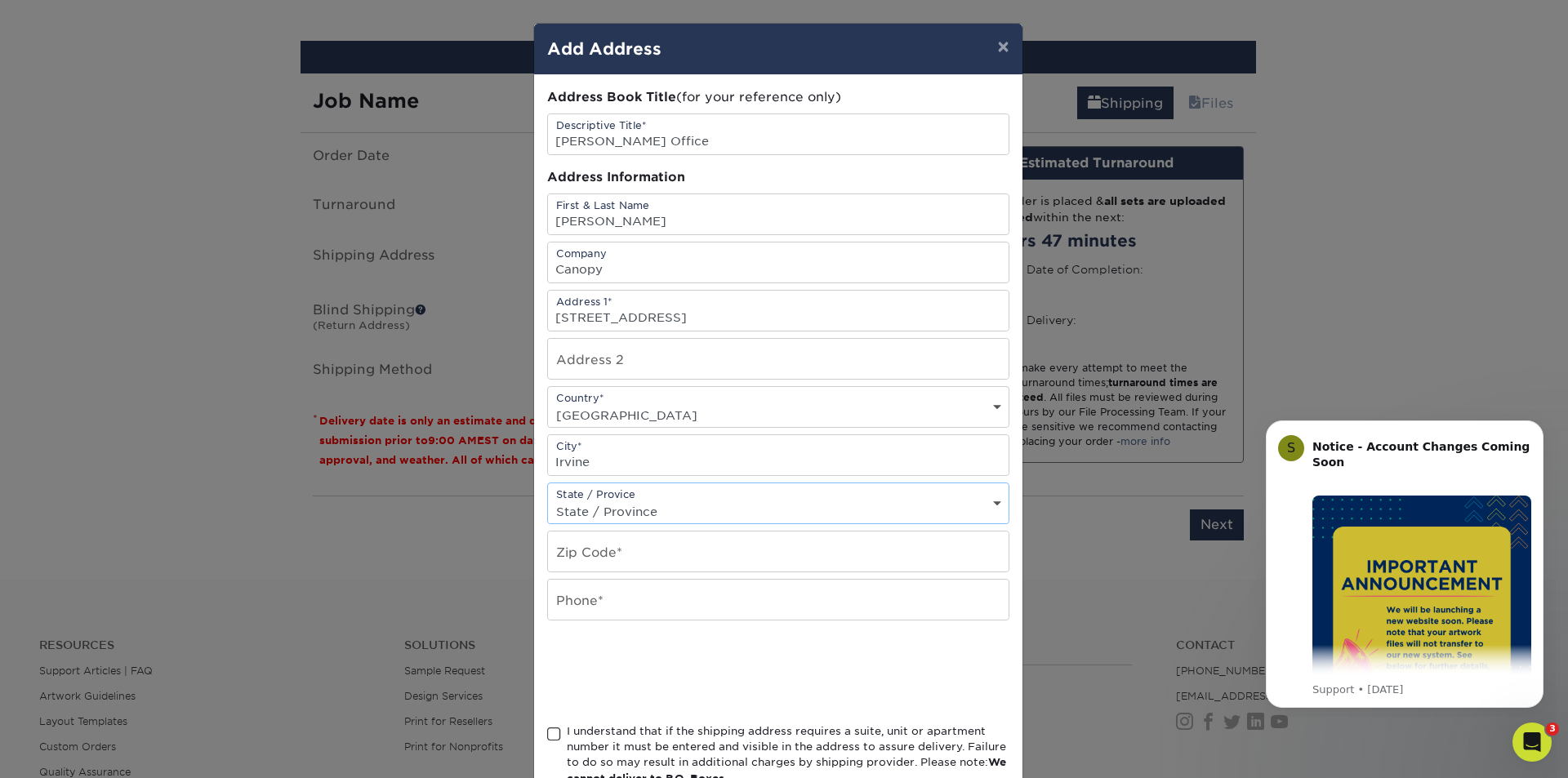
click at [548, 500] on select "State / Province [US_STATE] [US_STATE] [US_STATE] [US_STATE] [US_STATE] [US_STA…" at bounding box center [778, 512] width 461 height 24
click at [638, 535] on input "text" at bounding box center [778, 552] width 461 height 40
click at [707, 554] on input "text" at bounding box center [778, 552] width 461 height 40
paste input "92618-4393"
type input "92618-4393"
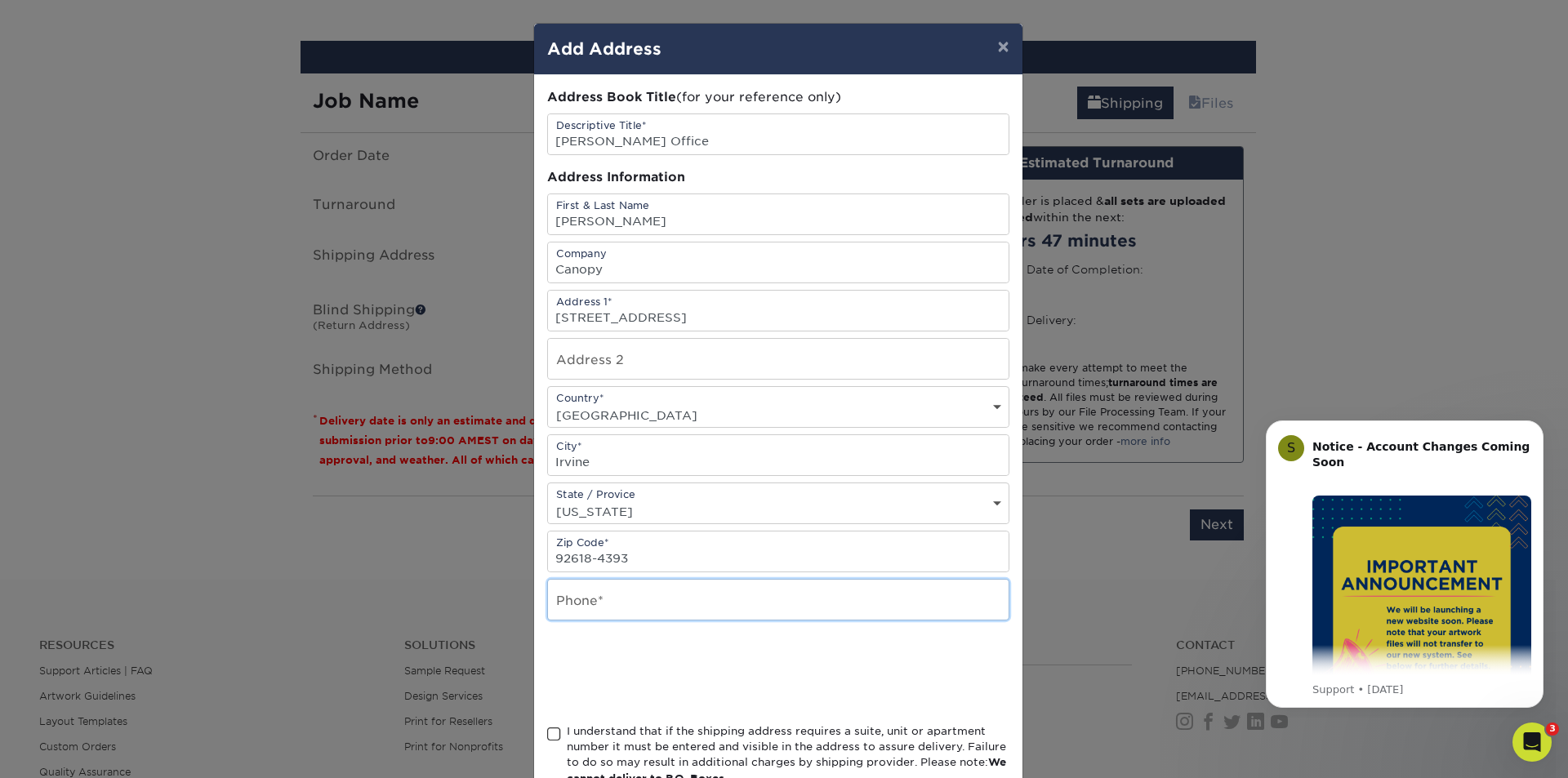
click at [654, 603] on input "text" at bounding box center [778, 600] width 461 height 40
click at [586, 589] on input "text" at bounding box center [778, 600] width 461 height 40
paste input "[PHONE_NUMBER]"
type input "[PHONE_NUMBER]"
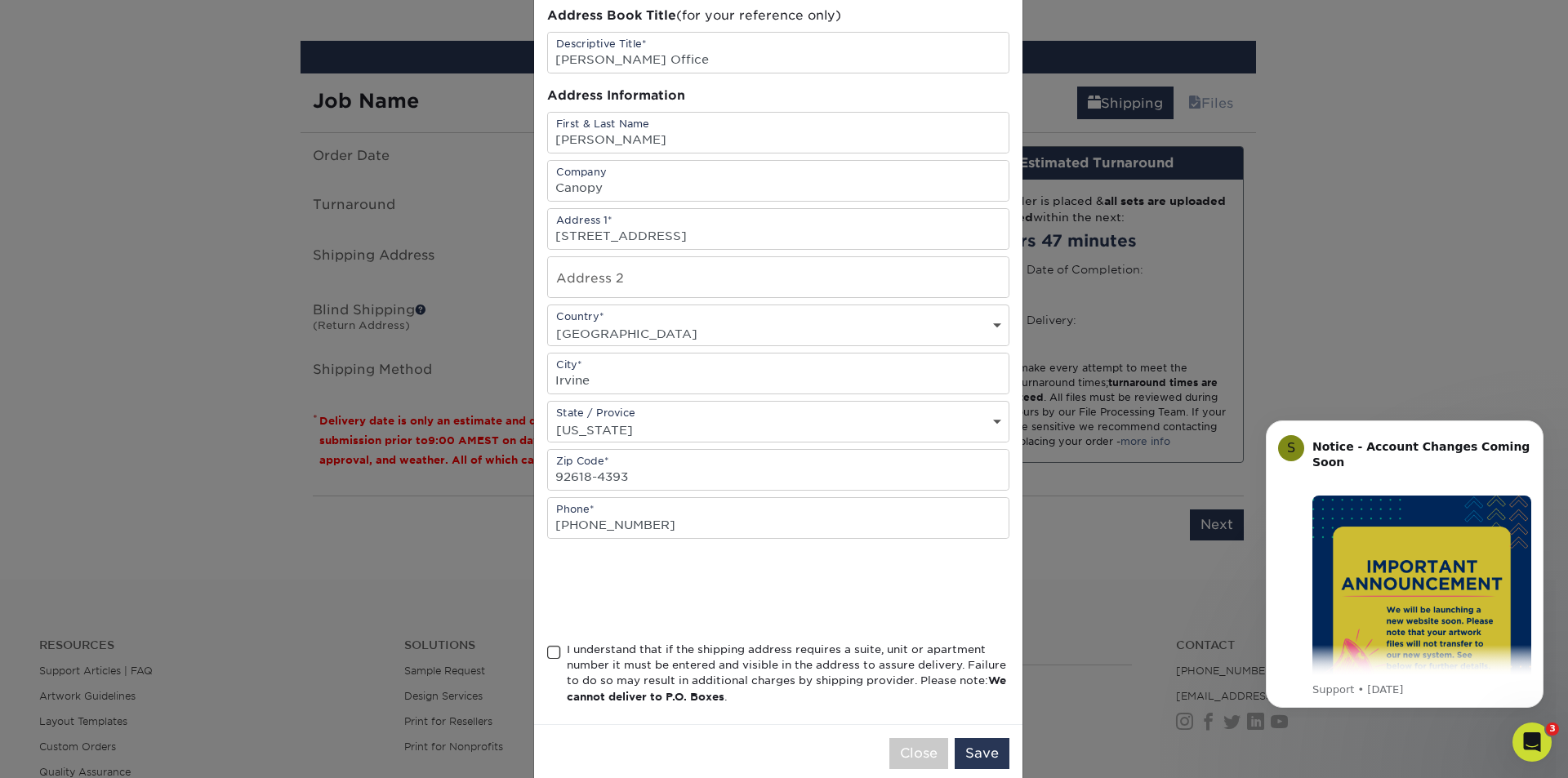
click at [551, 649] on span at bounding box center [554, 653] width 14 height 15
click at [0, 0] on input "I understand that if the shipping address requires a suite, unit or apartment n…" at bounding box center [0, 0] width 0 height 0
click at [981, 758] on button "Save" at bounding box center [982, 753] width 55 height 31
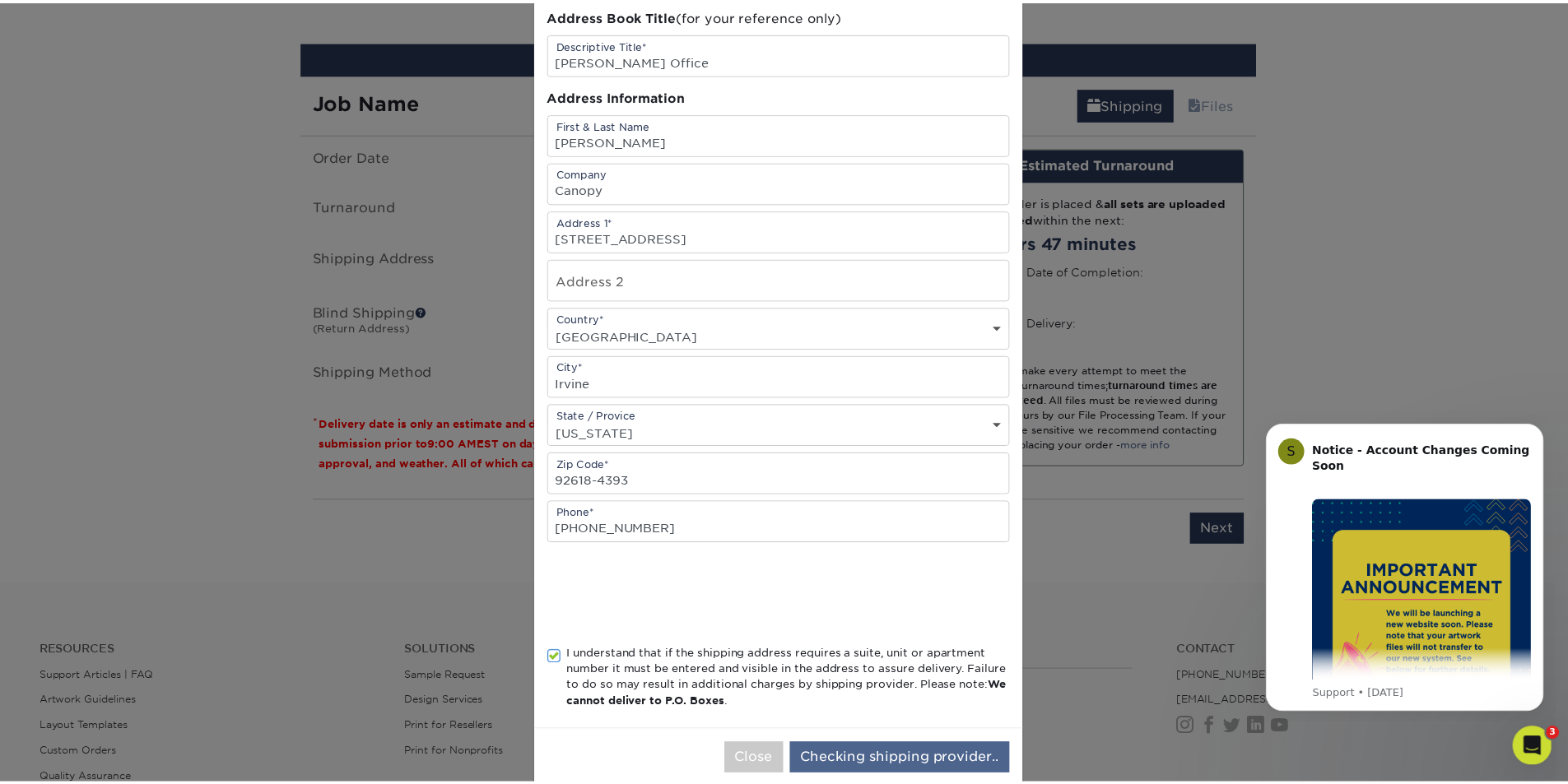
scroll to position [0, 0]
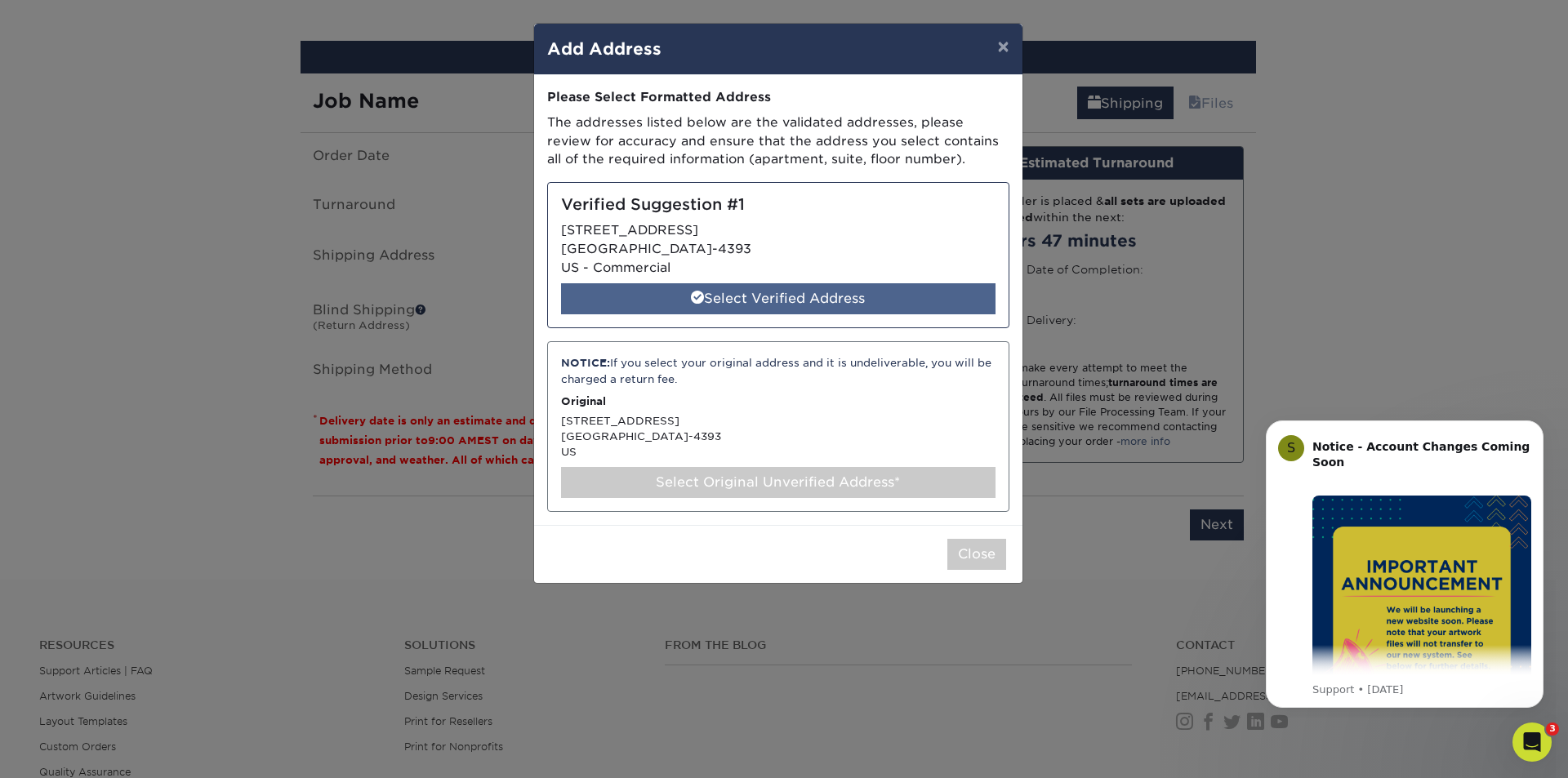
click at [741, 294] on div "Select Verified Address" at bounding box center [778, 299] width 434 height 31
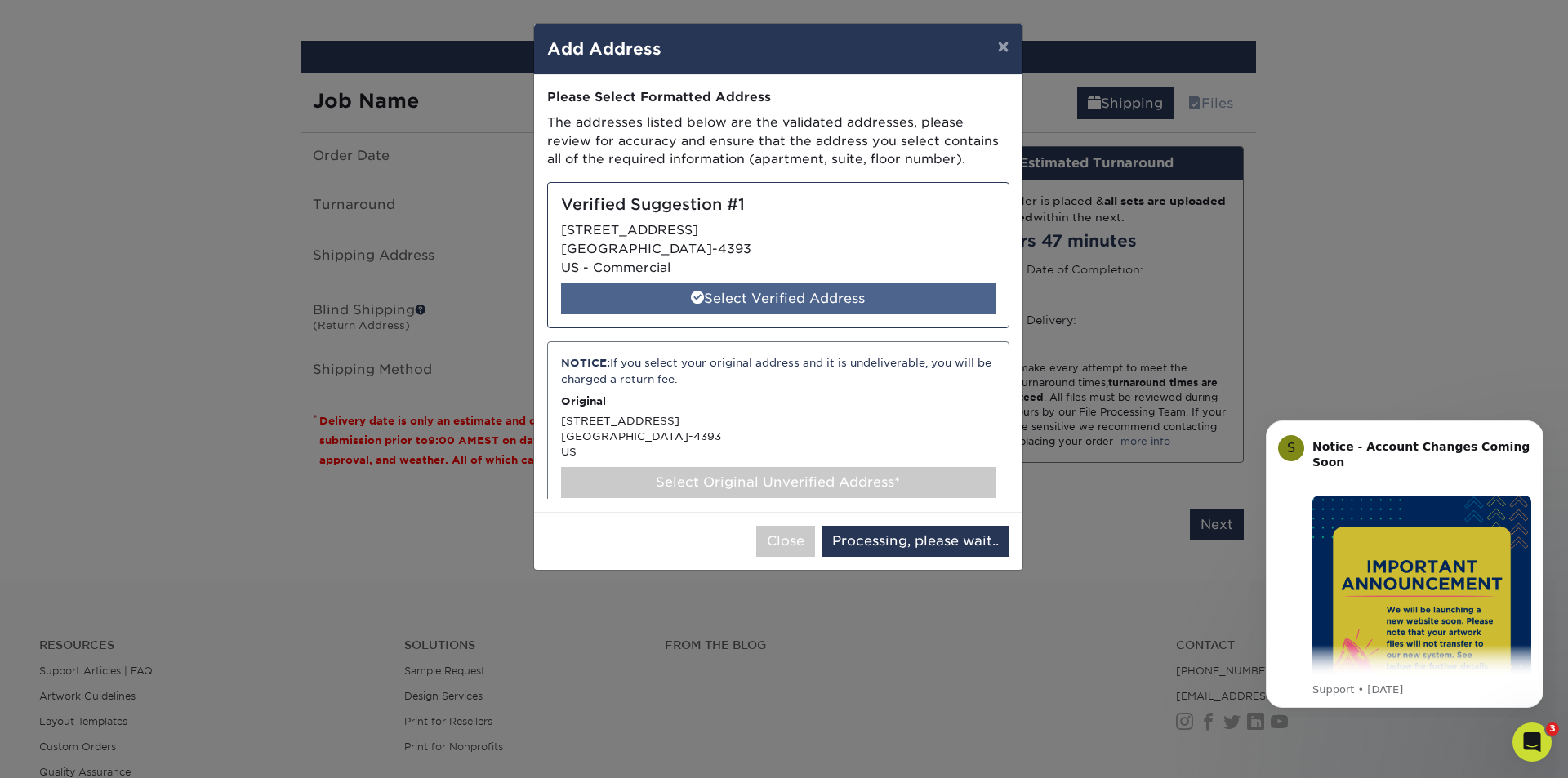
select select "285701"
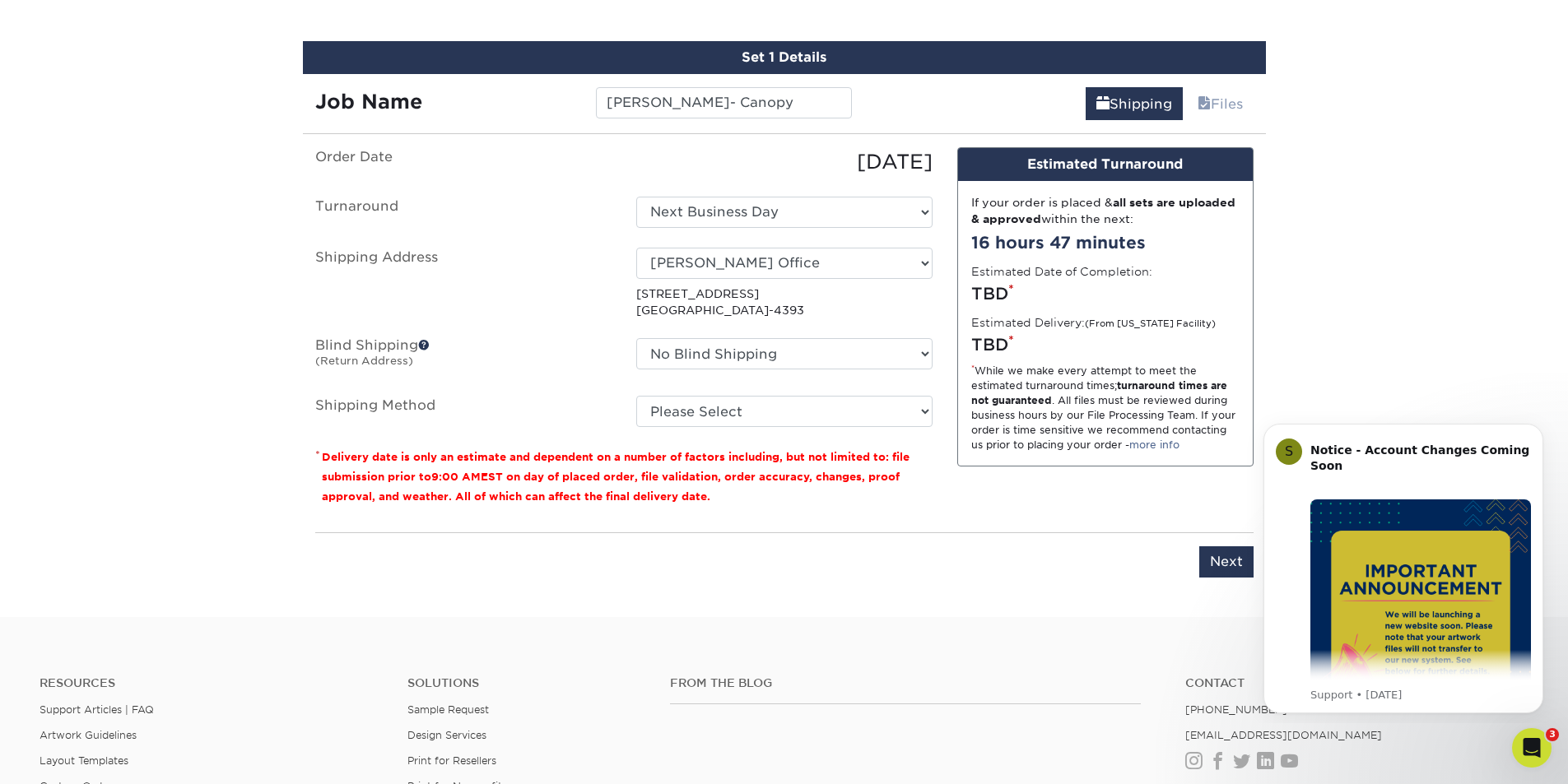
click at [748, 392] on ul "Order Date [DATE] [GEOGRAPHIC_DATA] Select One 2-4 Business Days 2 Day Next Bus…" at bounding box center [624, 288] width 618 height 280
click at [751, 414] on select "Please Select Ground Shipping (+$7.84) 3 Day Shipping Service (+$15.33) 2 Day A…" at bounding box center [784, 411] width 296 height 31
click at [636, 396] on select "Please Select Ground Shipping (+$7.84) 3 Day Shipping Service (+$15.33) 2 Day A…" at bounding box center [784, 411] width 296 height 31
click at [1199, 565] on div "Please enter job name and select desired turnaround time, shipping address and …" at bounding box center [784, 554] width 938 height 45
click at [1225, 553] on input "Next" at bounding box center [1226, 561] width 54 height 31
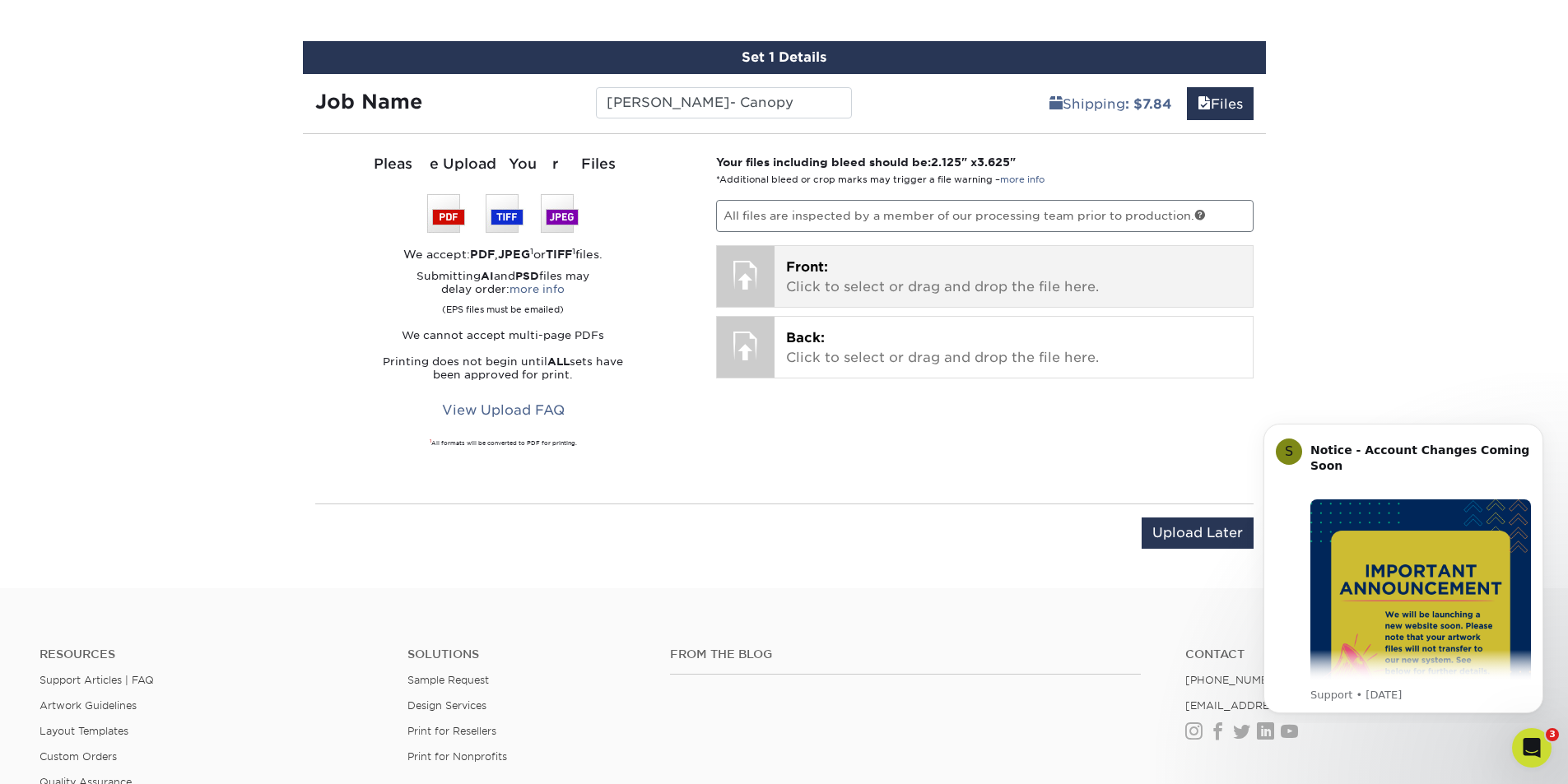
click at [971, 290] on p "Front: Click to select or drag and drop the file here." at bounding box center [1014, 277] width 455 height 39
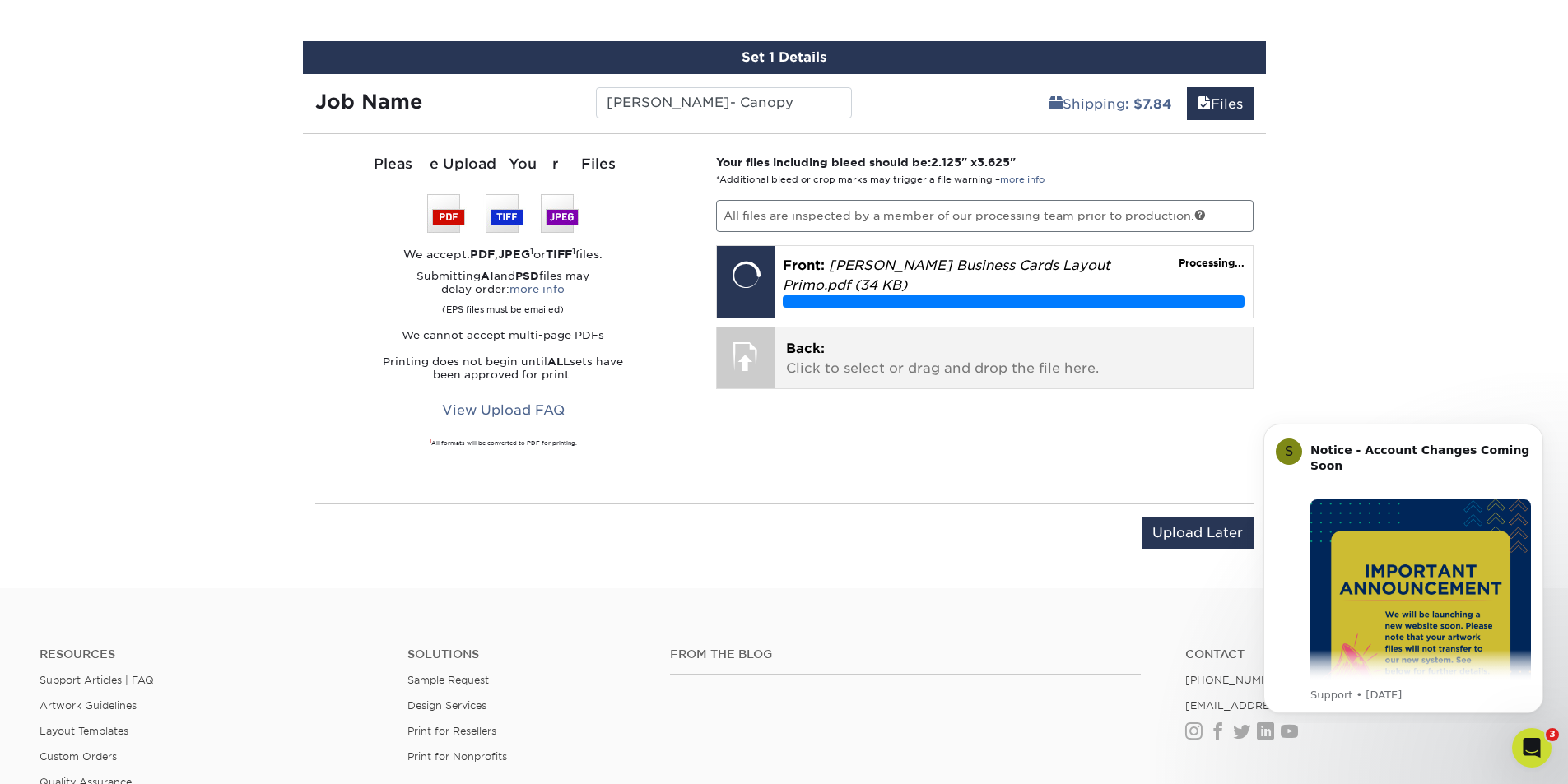
click at [795, 371] on p "Back: Click to select or drag and drop the file here." at bounding box center [1014, 358] width 455 height 39
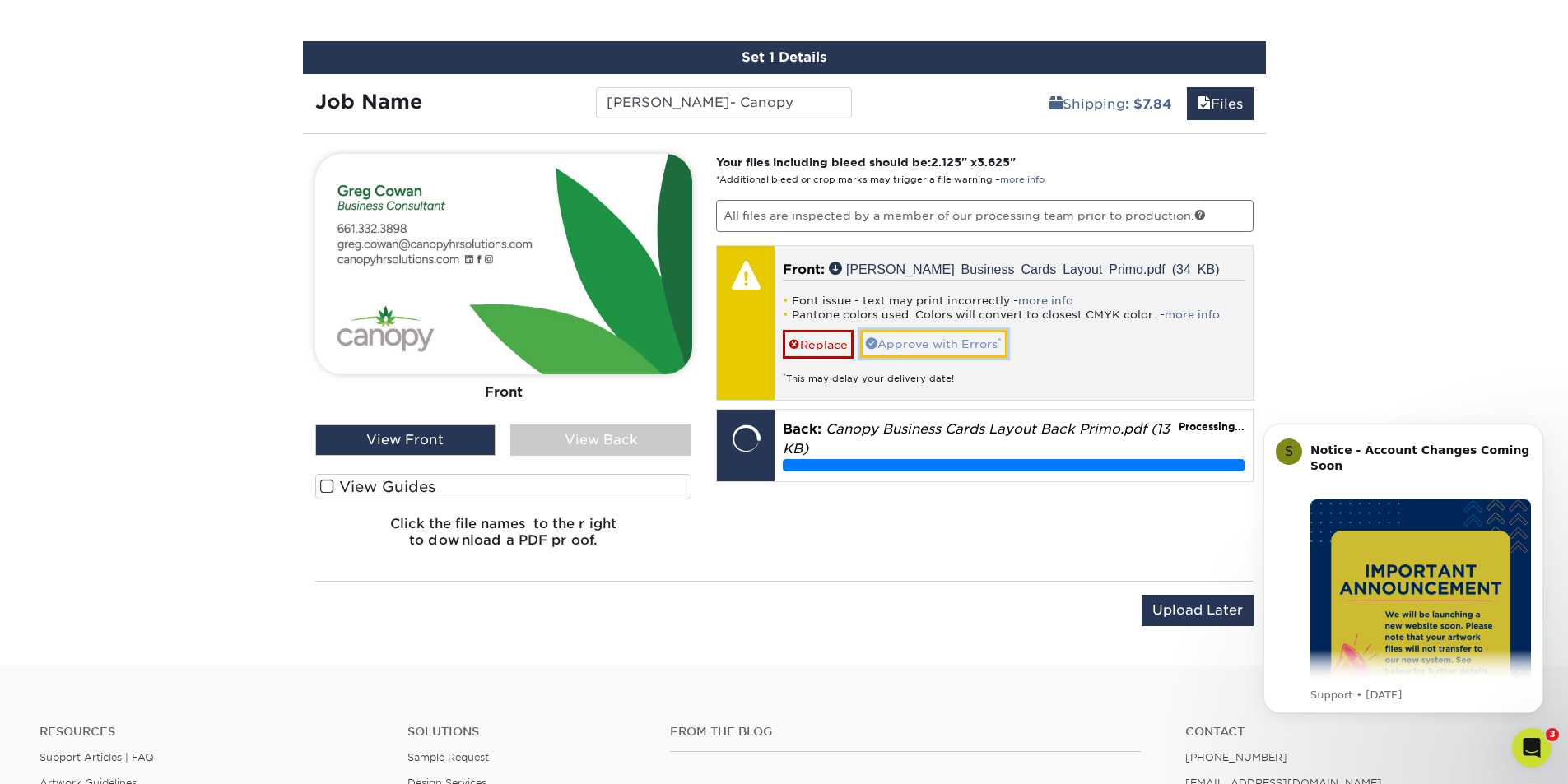
click at [927, 345] on link "Approve with Errors *" at bounding box center [934, 343] width 148 height 28
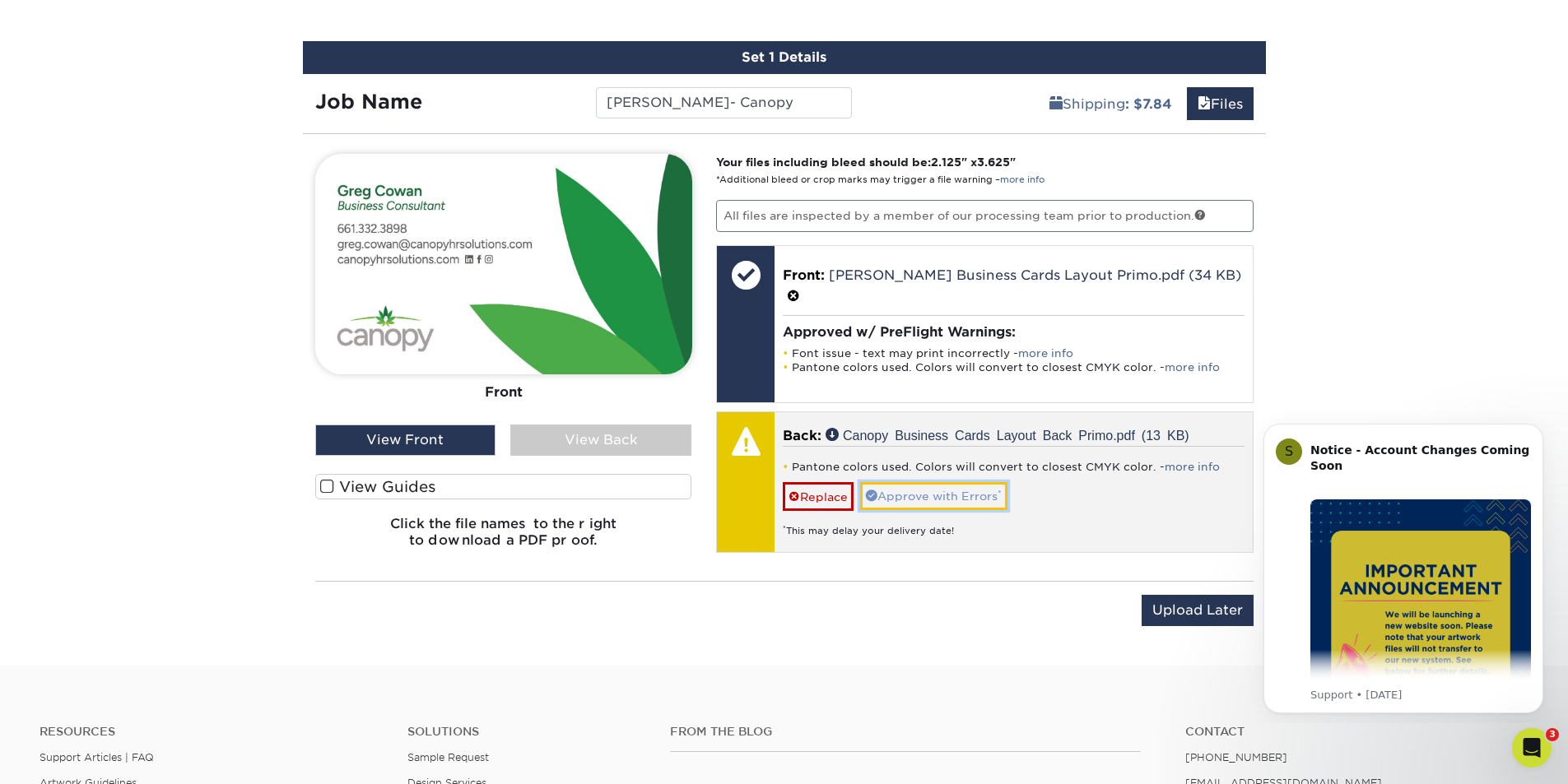
click at [974, 482] on link "Approve with Errors *" at bounding box center [934, 495] width 148 height 28
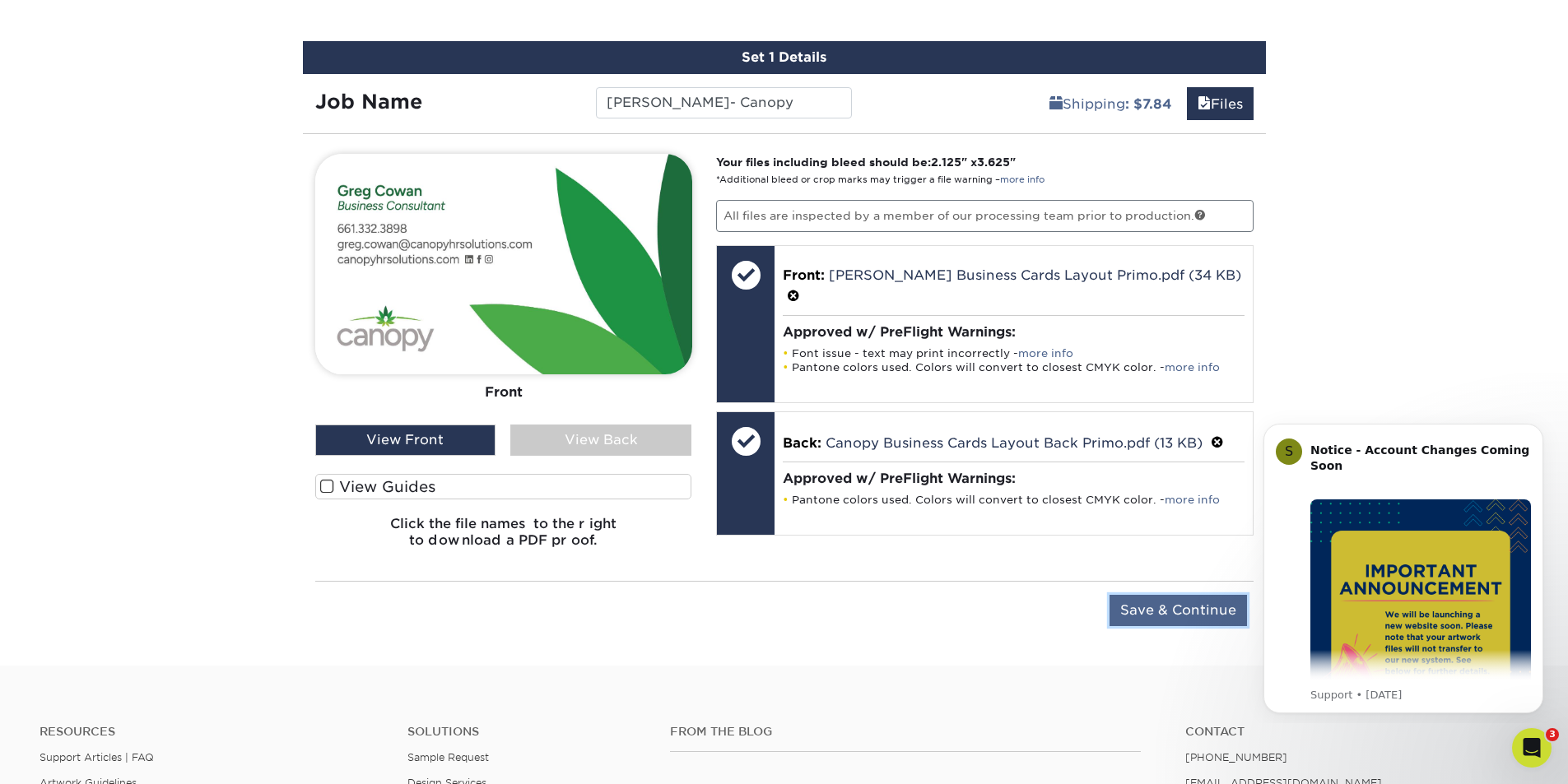
click at [1176, 603] on input "Save & Continue" at bounding box center [1179, 610] width 137 height 31
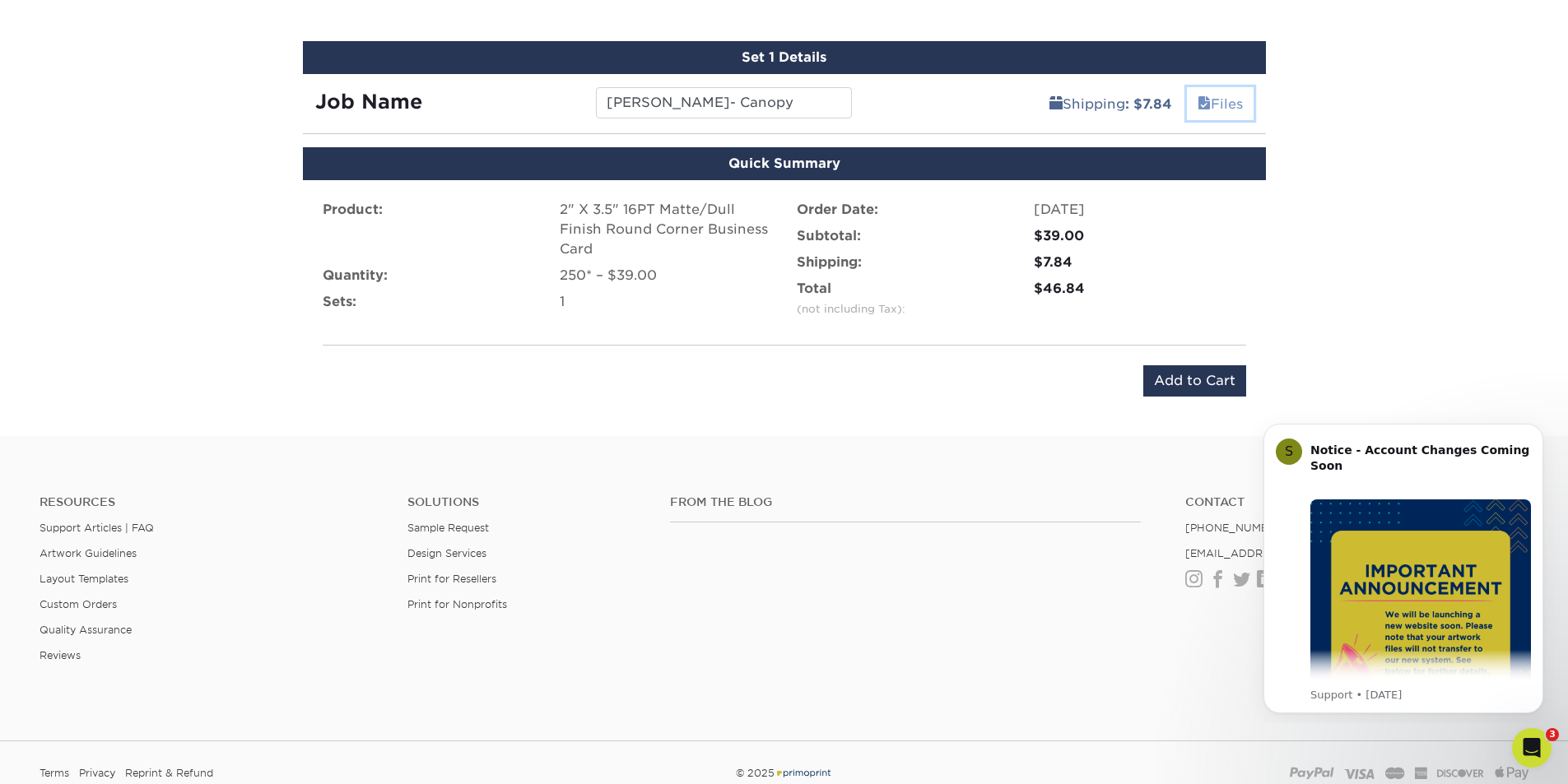
click at [1212, 107] on link "Files" at bounding box center [1220, 103] width 67 height 33
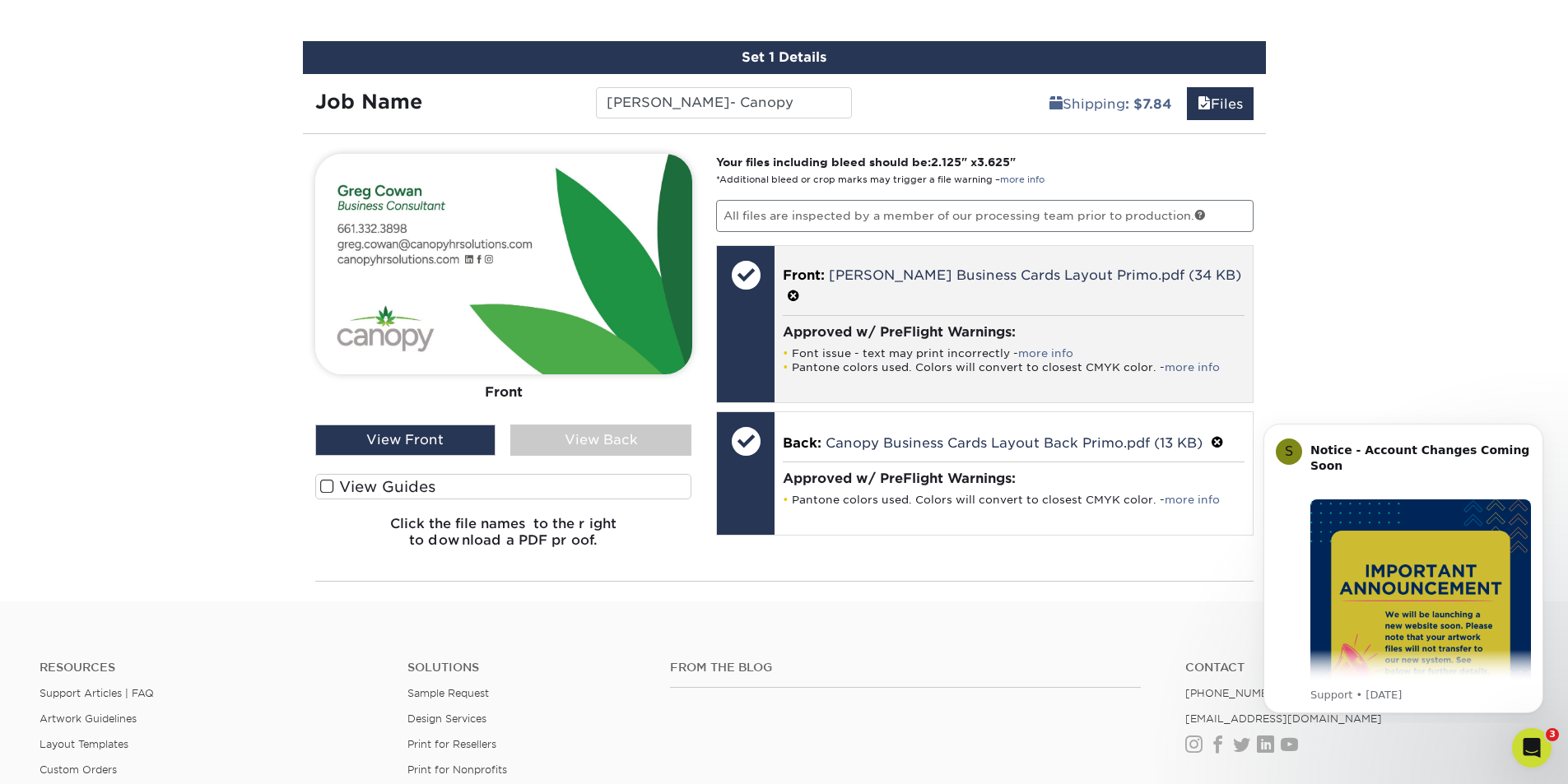
click at [922, 346] on li "Font issue - text may print incorrectly - more info" at bounding box center [1014, 353] width 462 height 14
click at [1021, 360] on li "Pantone colors used. Colors will convert to closest CMYK color. - more info" at bounding box center [1014, 366] width 462 height 14
click at [1189, 355] on div "Approved w/ PreFlight Warnings: Font issue - text may print incorrectly - more …" at bounding box center [1014, 349] width 462 height 68
click at [1190, 361] on link "more info" at bounding box center [1192, 366] width 55 height 12
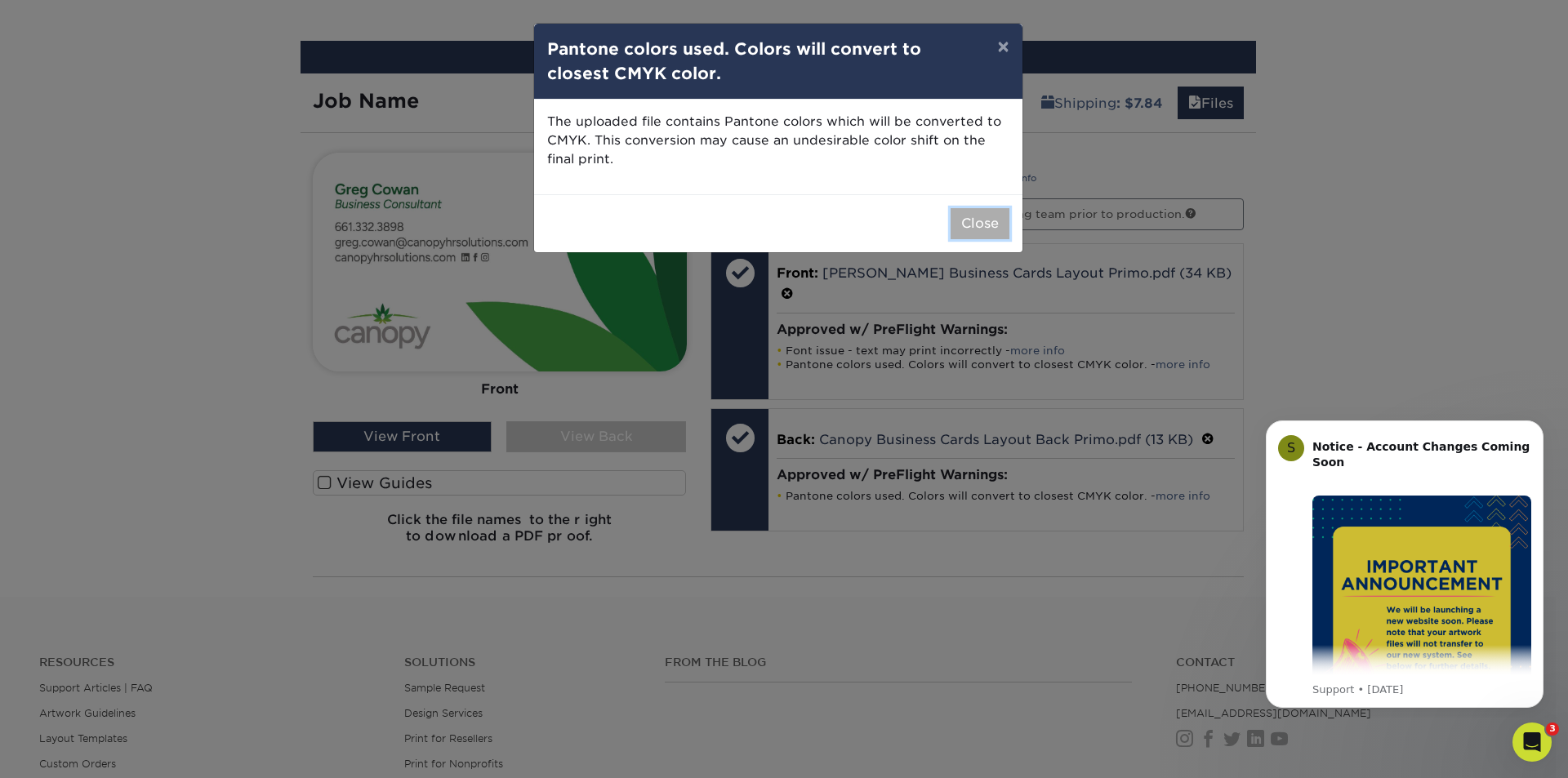
click at [959, 222] on button "Close" at bounding box center [980, 224] width 59 height 31
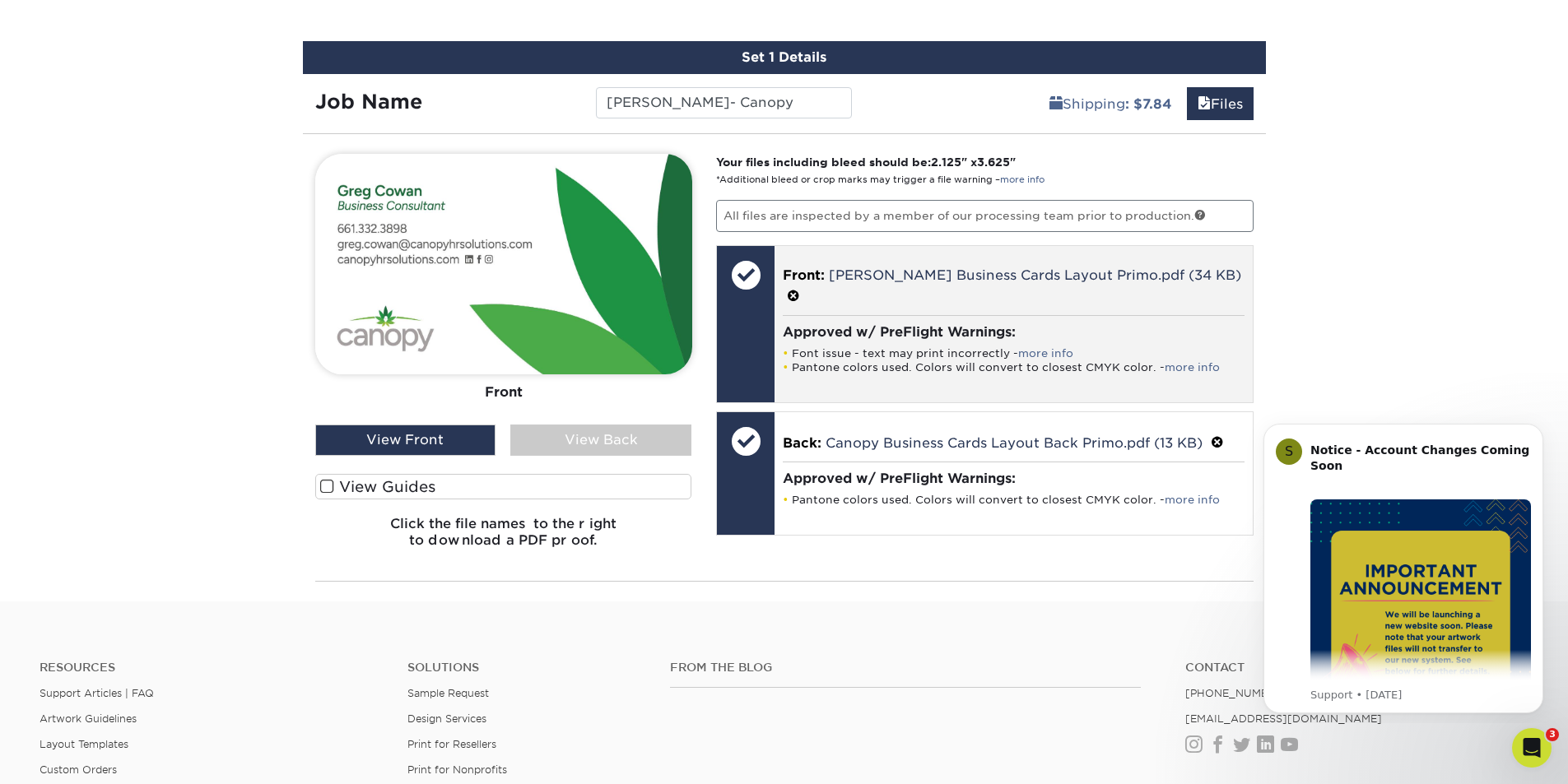
click at [800, 289] on span at bounding box center [794, 296] width 13 height 16
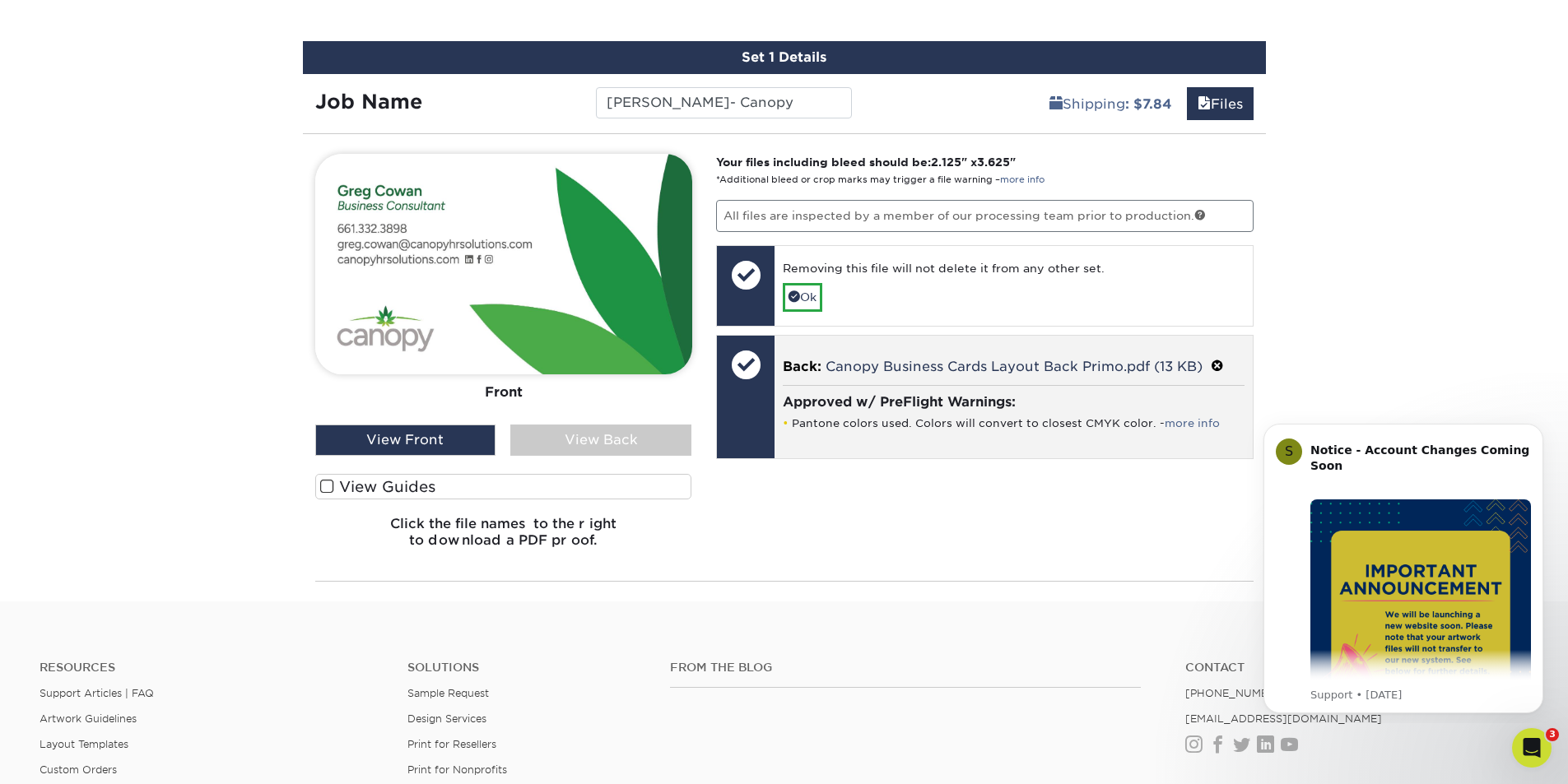
click at [1222, 363] on span at bounding box center [1217, 366] width 13 height 16
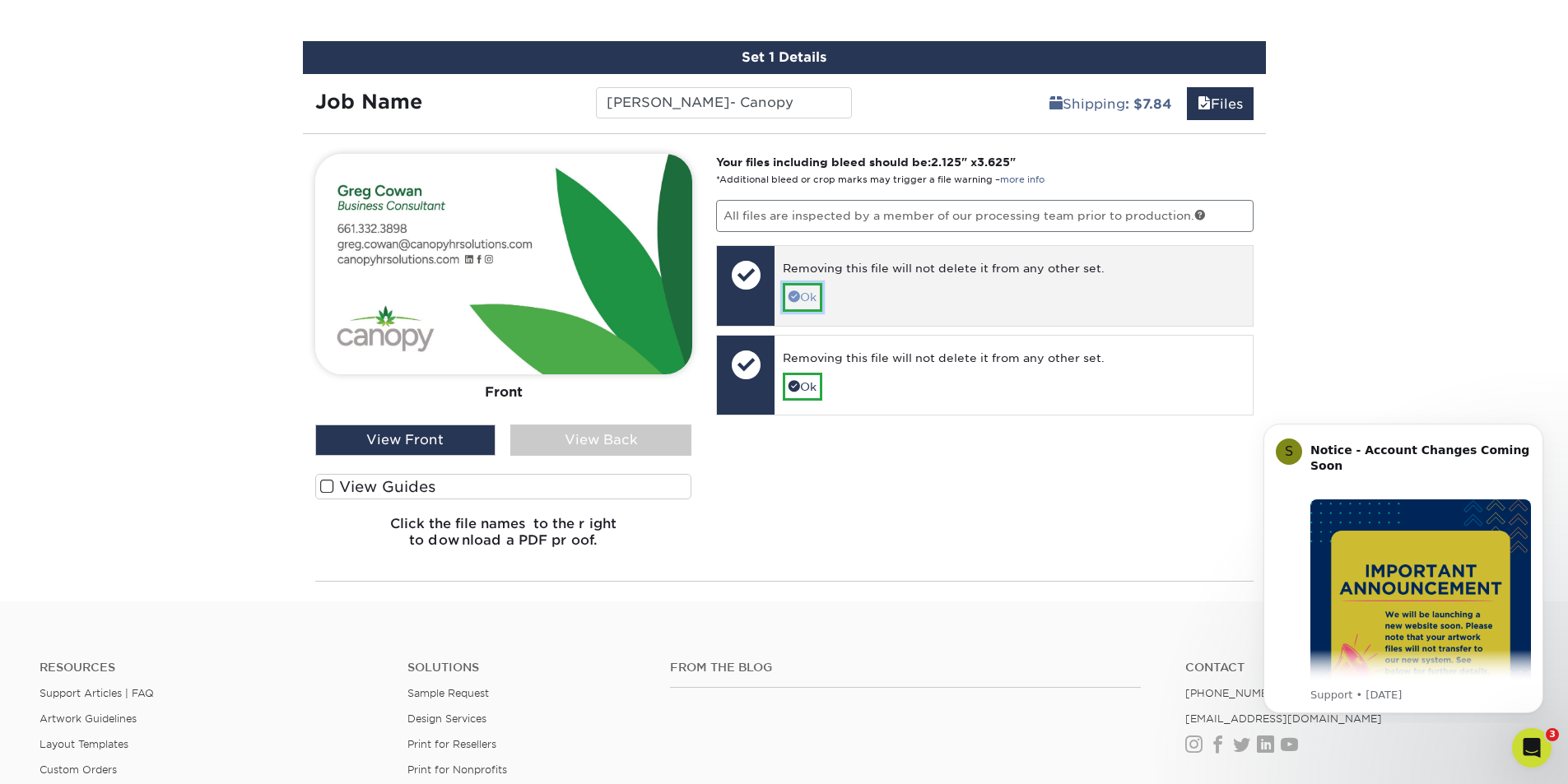
click at [822, 292] on link "Ok" at bounding box center [802, 297] width 39 height 28
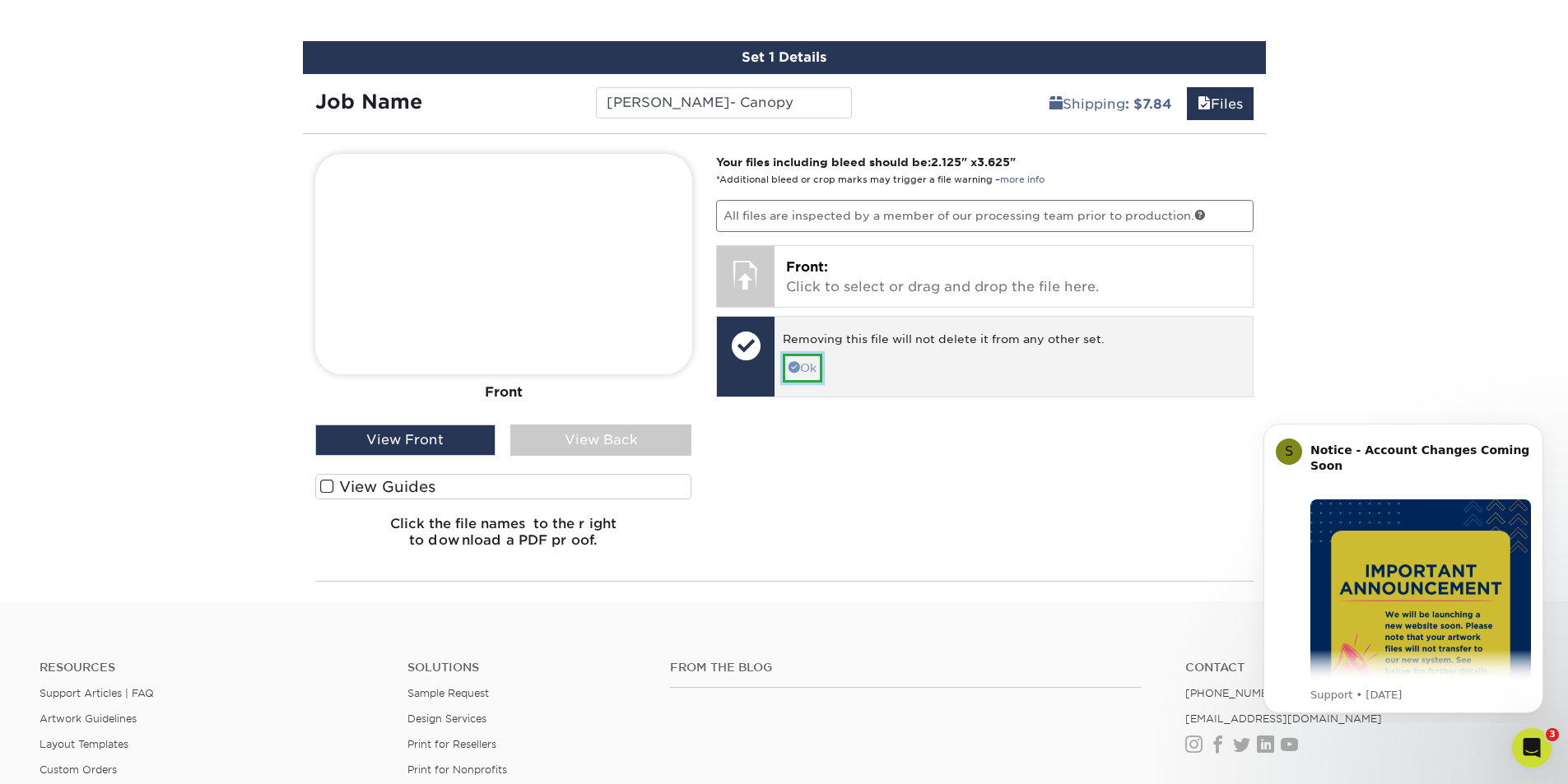
click at [808, 357] on link "Ok" at bounding box center [802, 367] width 39 height 28
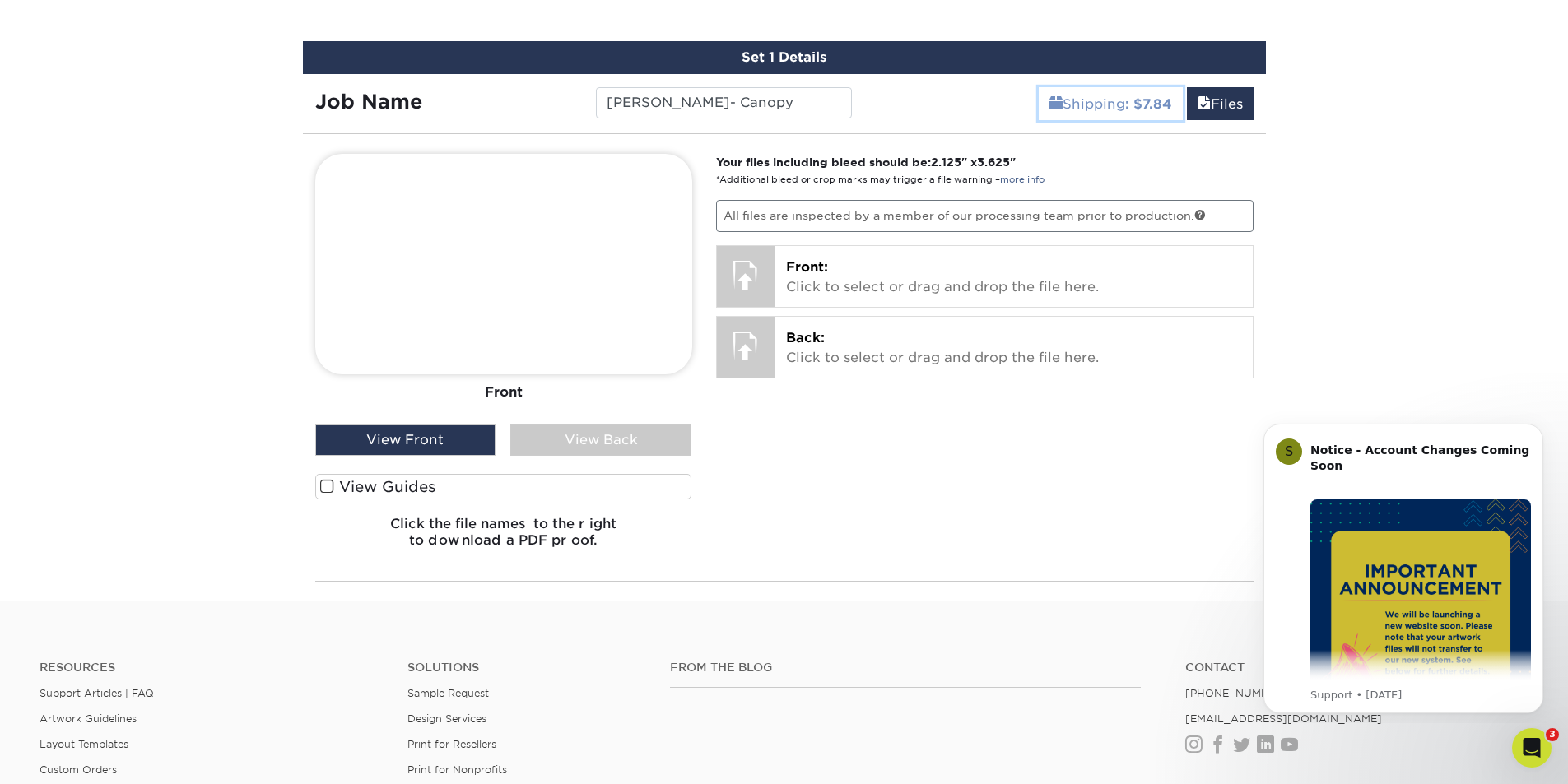
click at [1141, 101] on b ": $7.84" at bounding box center [1148, 103] width 47 height 16
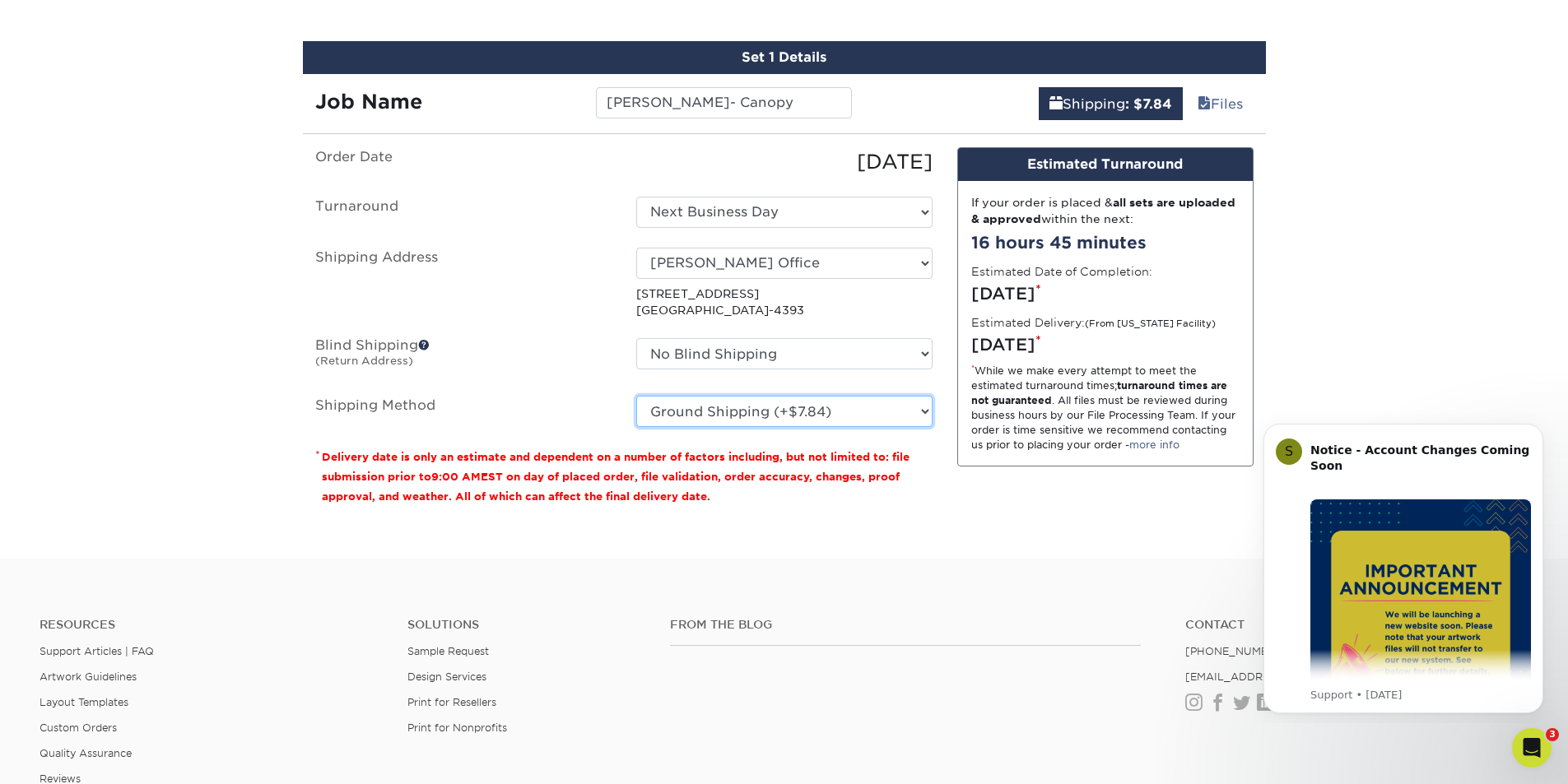
click at [795, 404] on select "Please Select Ground Shipping (+$7.84) 3 Day Shipping Service (+$15.33) 2 Day A…" at bounding box center [784, 411] width 296 height 31
click at [853, 417] on select "Please Select Ground Shipping (+$7.84) 3 Day Shipping Service (+$15.33) 2 Day A…" at bounding box center [784, 411] width 296 height 31
select select "01"
click at [636, 396] on select "Please Select Ground Shipping (+$7.84) 3 Day Shipping Service (+$15.33) 2 Day A…" at bounding box center [784, 411] width 296 height 31
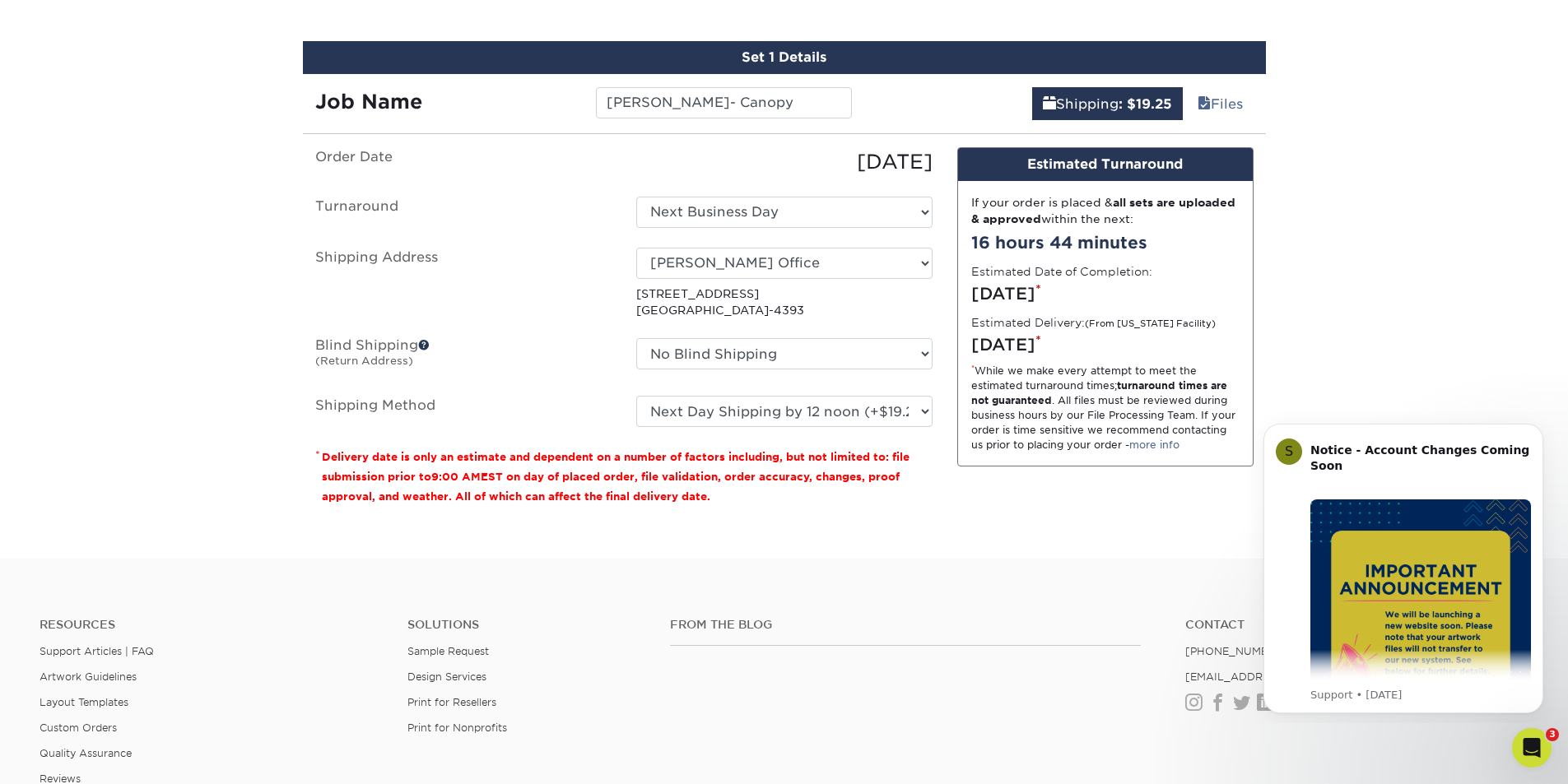
click at [877, 609] on div "Resources Support Articles | FAQ Artwork Guidelines Layout Templates Custom Ord…" at bounding box center [784, 713] width 1568 height 272
click at [1540, 433] on button "Dismiss notification" at bounding box center [1538, 428] width 21 height 21
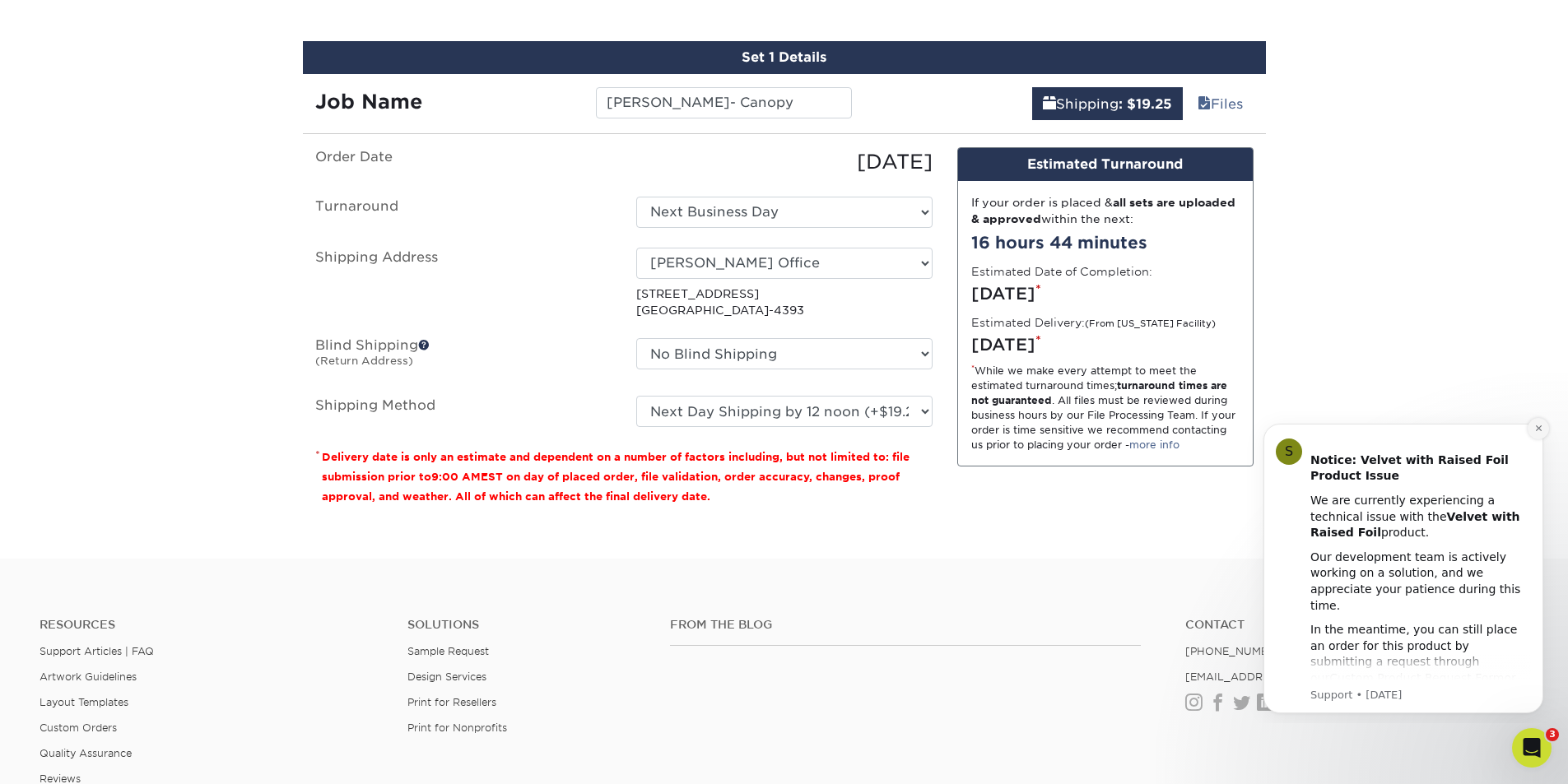
click at [1540, 430] on icon "Dismiss notification" at bounding box center [1538, 428] width 5 height 5
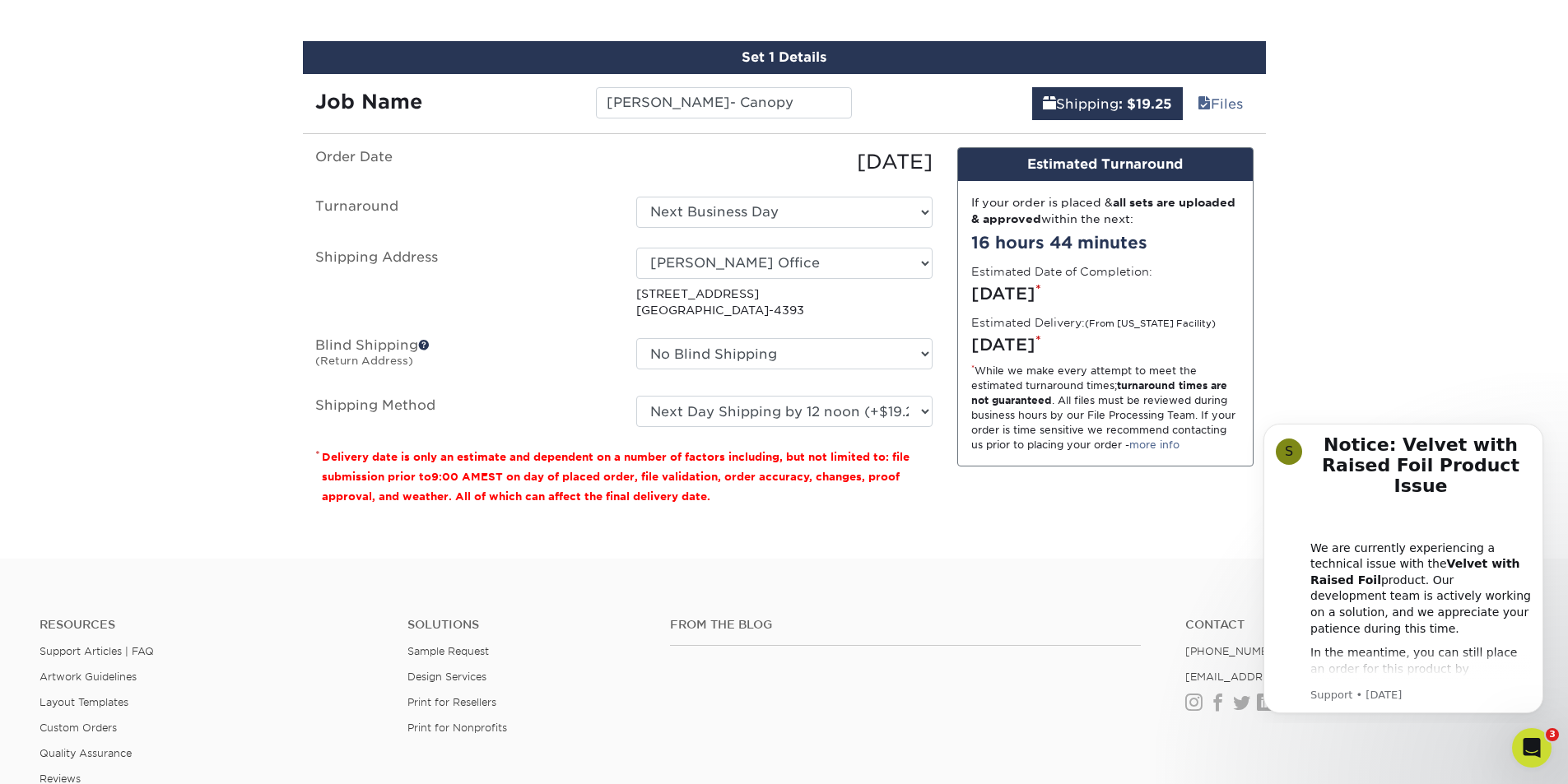
click at [1540, 430] on icon "Dismiss notification" at bounding box center [1538, 428] width 5 height 5
